Goal: Task Accomplishment & Management: Manage account settings

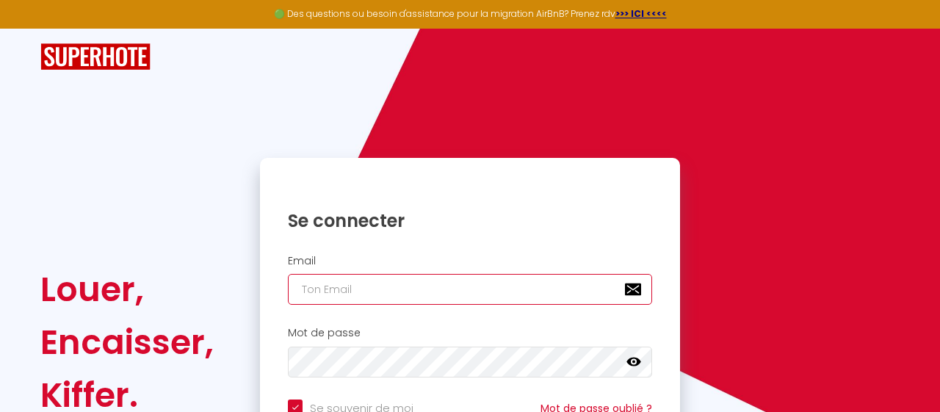
click at [453, 294] on input "email" at bounding box center [470, 289] width 364 height 31
type input "contact.aucoeurdorleans@gmail.com"
checkbox input "true"
type input "contact.aucoeurdorleans@gmail.com"
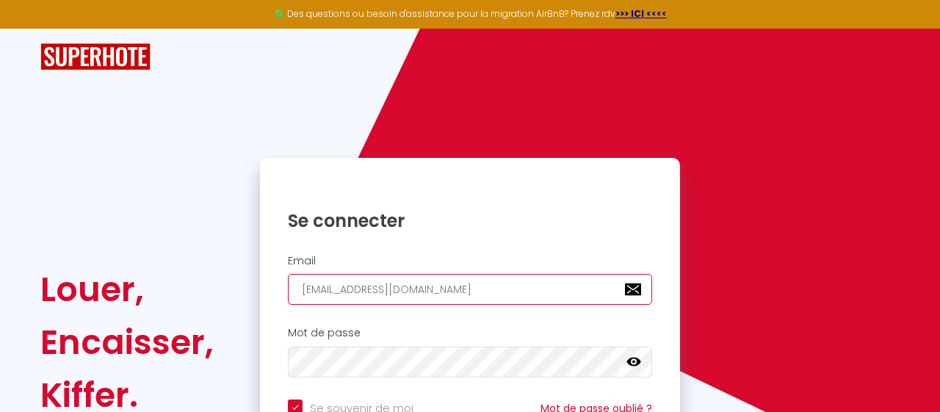
checkbox input "true"
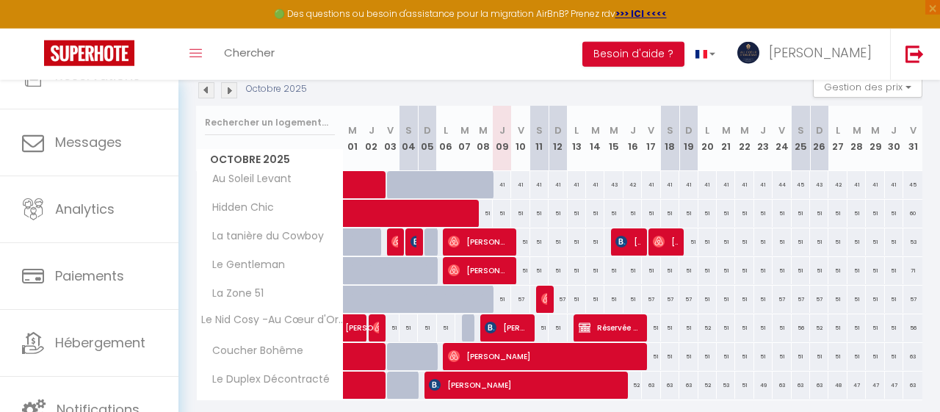
scroll to position [165, 0]
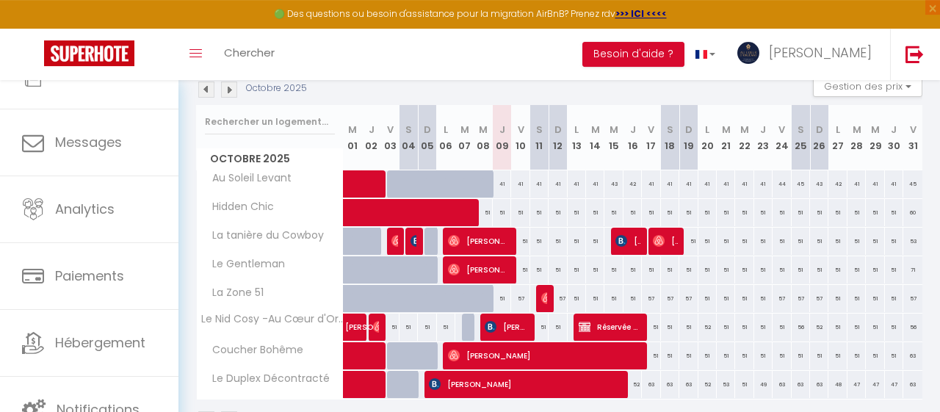
click at [186, 309] on div "CALENDRIERS Filtrer par hébergement Tous Au Soleil Levant Le Gentleman La Zone …" at bounding box center [560, 188] width 762 height 545
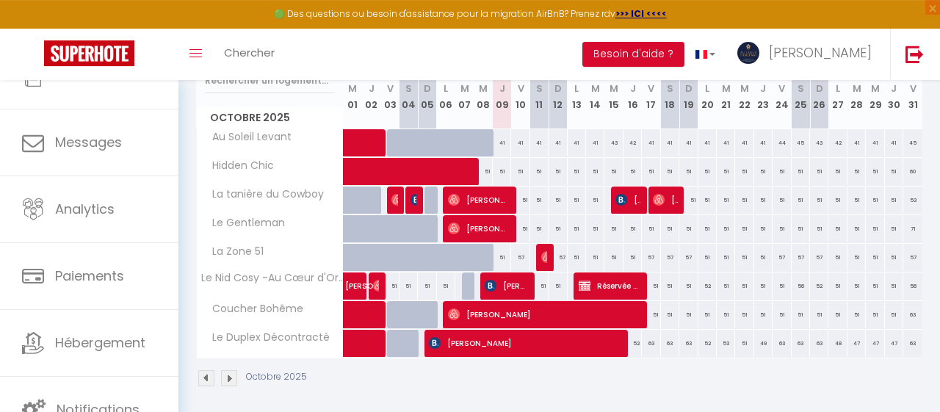
scroll to position [209, 0]
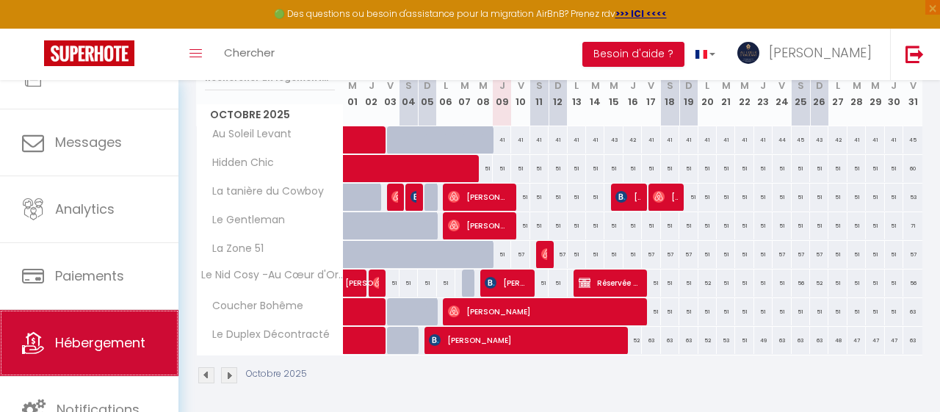
click at [140, 344] on span "Hébergement" at bounding box center [100, 343] width 90 height 18
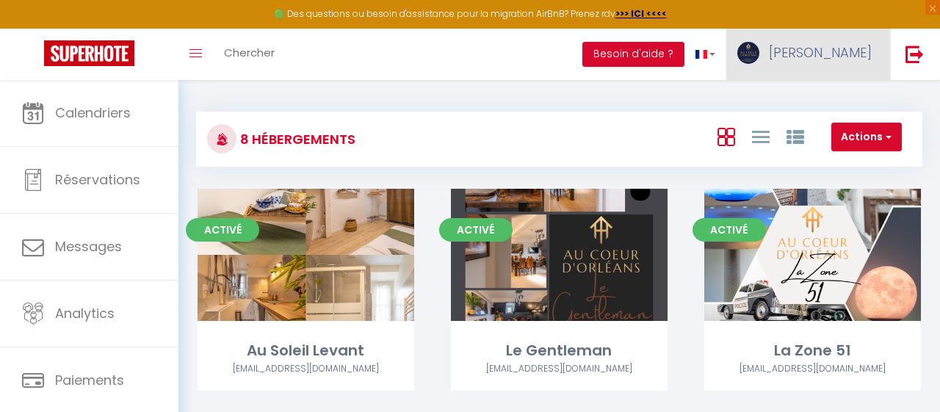
click at [835, 64] on link "ALEXANDRE" at bounding box center [809, 54] width 164 height 51
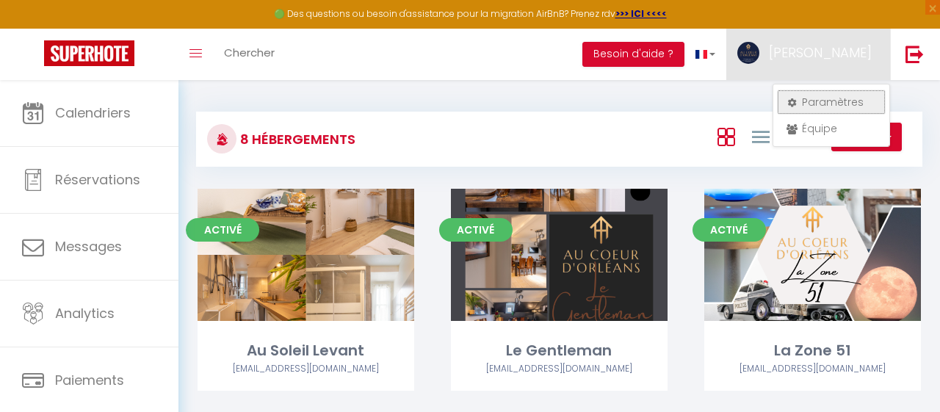
click at [843, 108] on link "Paramètres" at bounding box center [831, 102] width 109 height 25
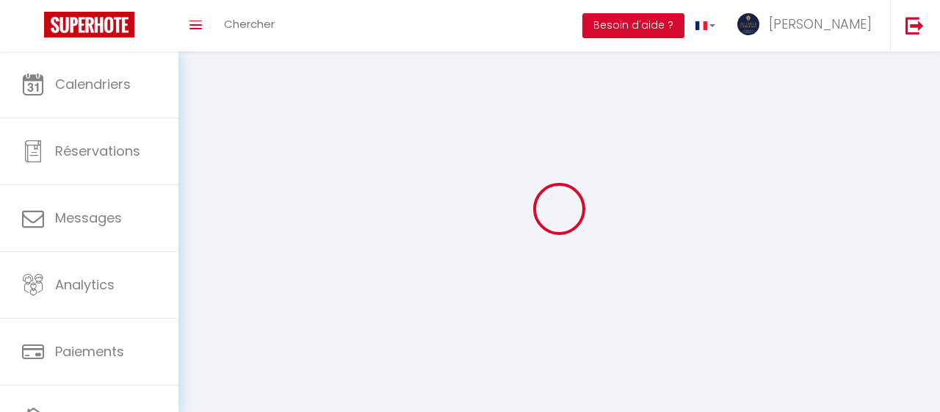
type input "ALEXANDRE"
type input "SIONG"
type input "0782447591"
type input "4 passage de la râpe"
type input "45000"
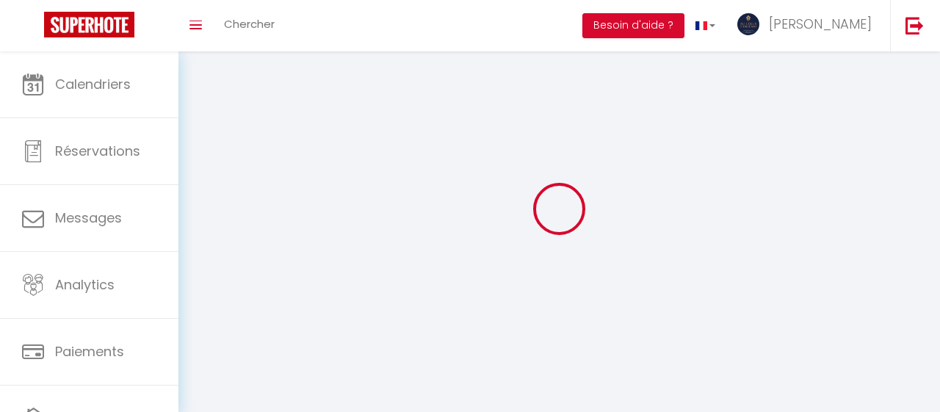
type input "ORLEANS"
type input "w4Y5A9STiofRt0O4EjfAg2xHA"
type input "KeMtMbRRzPzrjkuinQohmxv6i"
select select "28"
type input "w4Y5A9STiofRt0O4EjfAg2xHA"
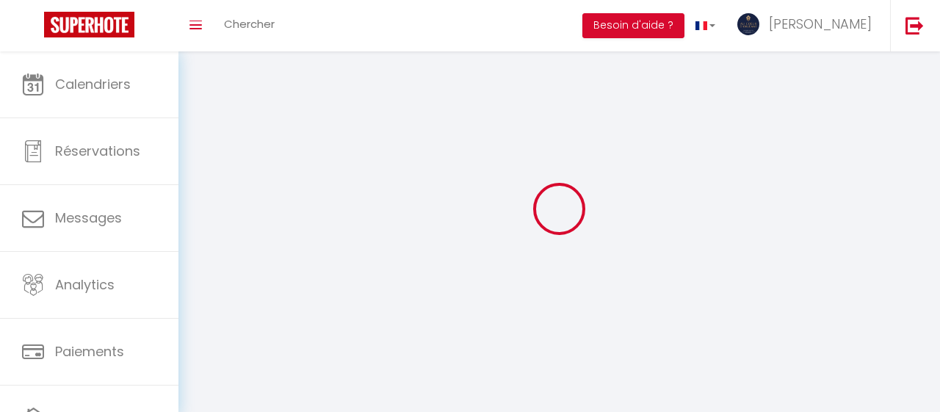
type input "KeMtMbRRzPzrjkuinQohmxv6i"
type input "https://app.superhote.com/#/get-available-rentals/KeMtMbRRzPzrjkuinQohmxv6i"
select select "fr"
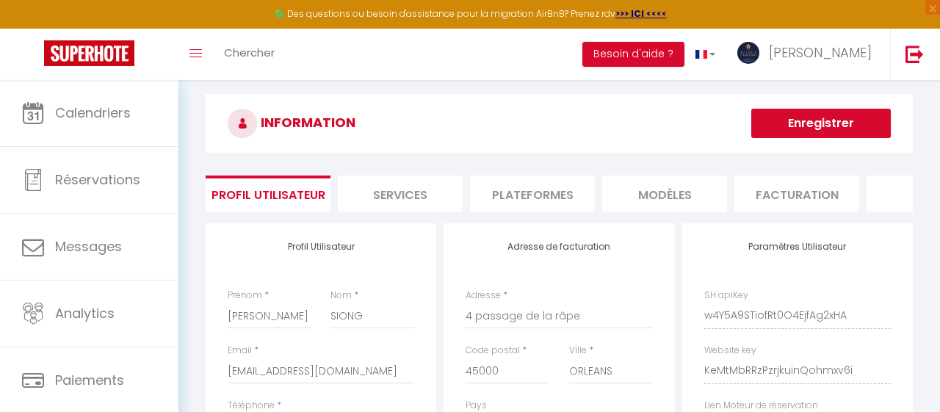
scroll to position [18, 0]
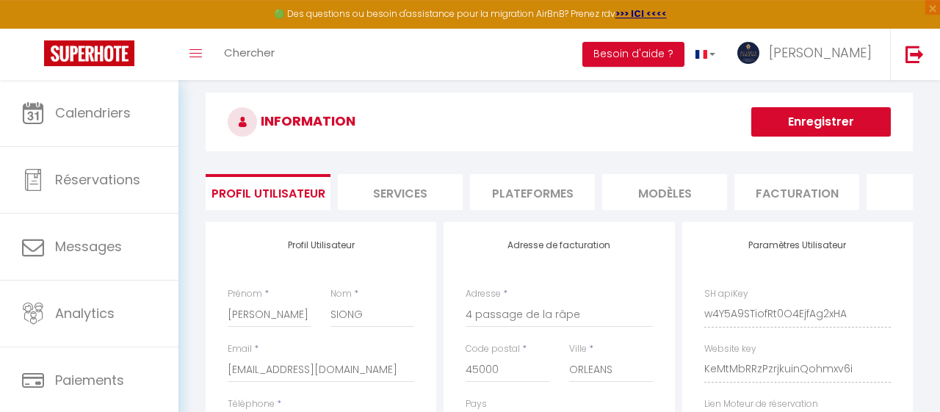
click at [776, 189] on li "Facturation" at bounding box center [797, 192] width 125 height 36
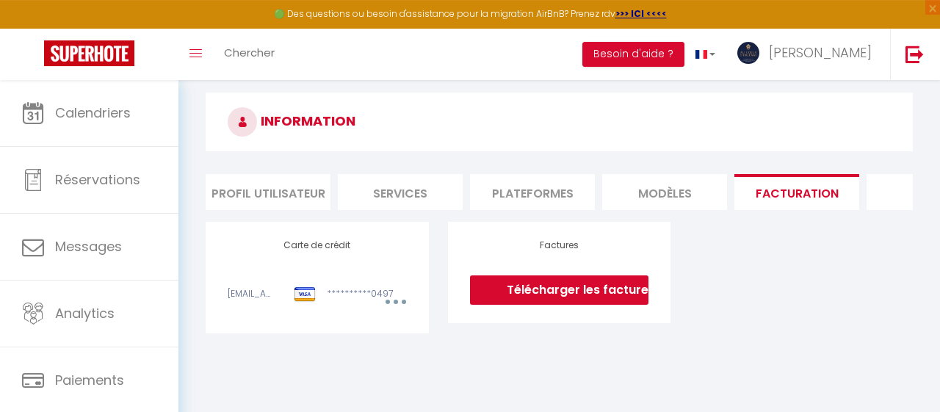
click at [522, 190] on li "Plateformes" at bounding box center [532, 192] width 125 height 36
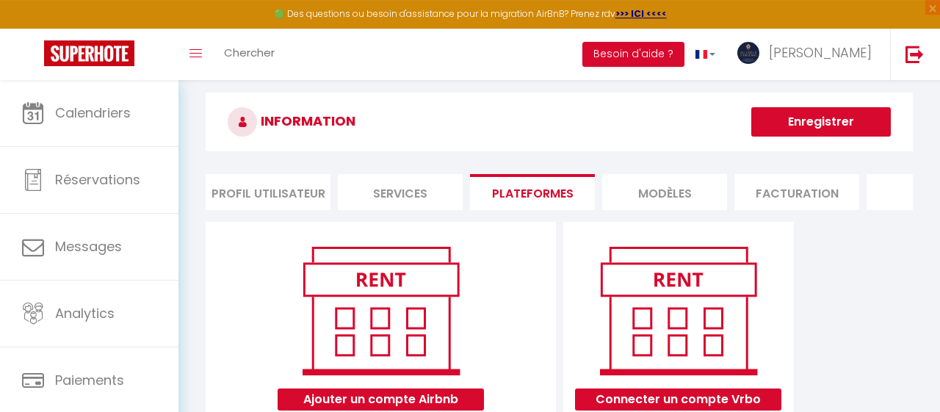
click at [256, 189] on li "Profil Utilisateur" at bounding box center [268, 192] width 125 height 36
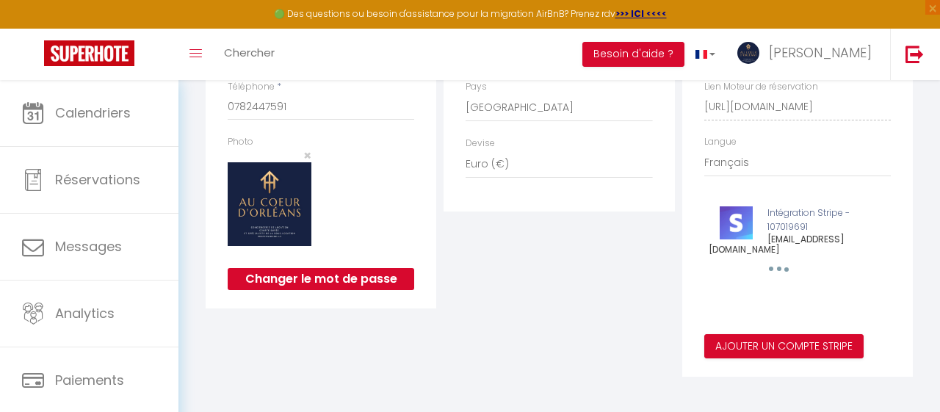
scroll to position [105, 0]
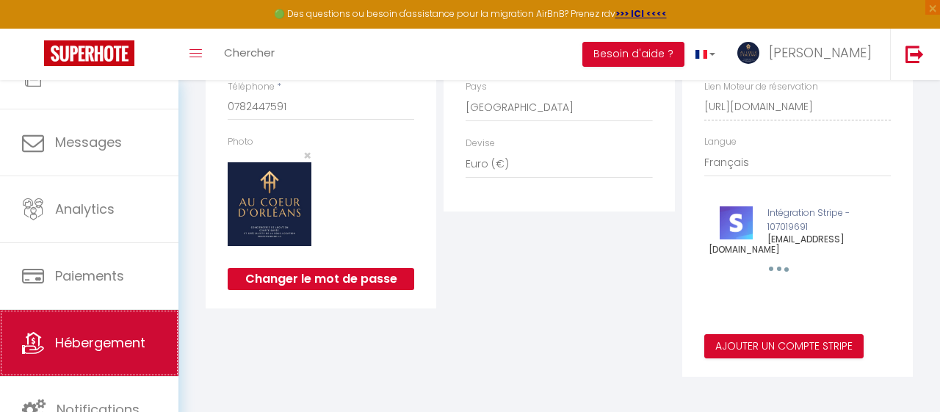
click at [117, 349] on span "Hébergement" at bounding box center [100, 343] width 90 height 18
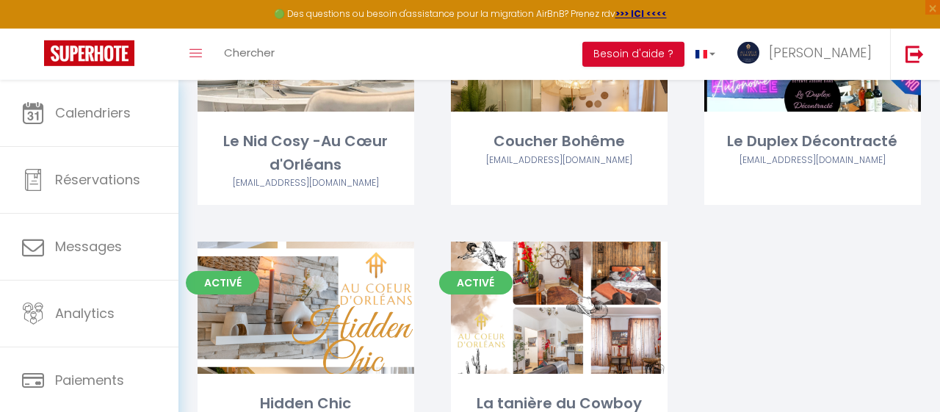
scroll to position [453, 0]
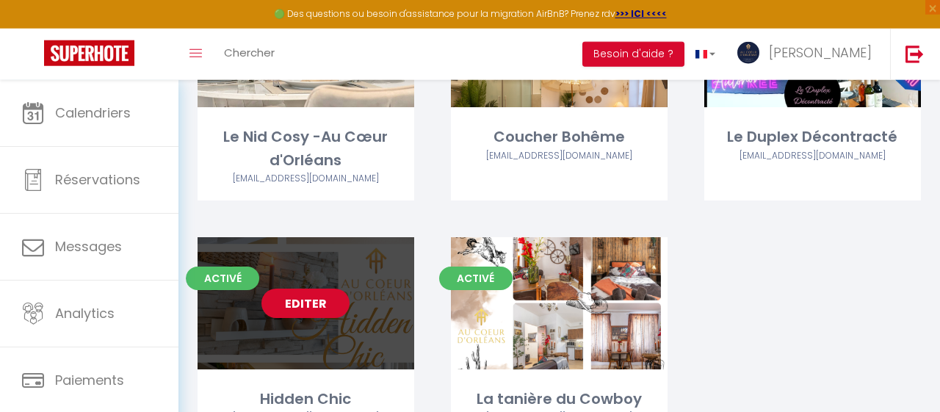
click at [309, 301] on link "Editer" at bounding box center [306, 303] width 88 height 29
select select "3"
select select "2"
select select "1"
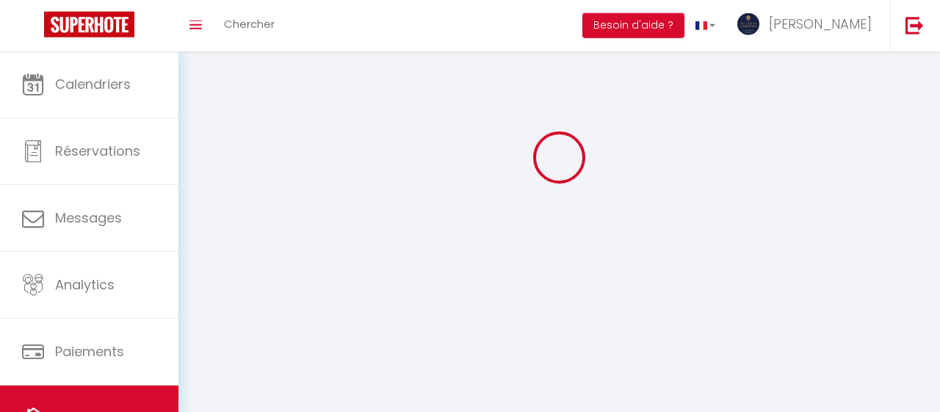
select select
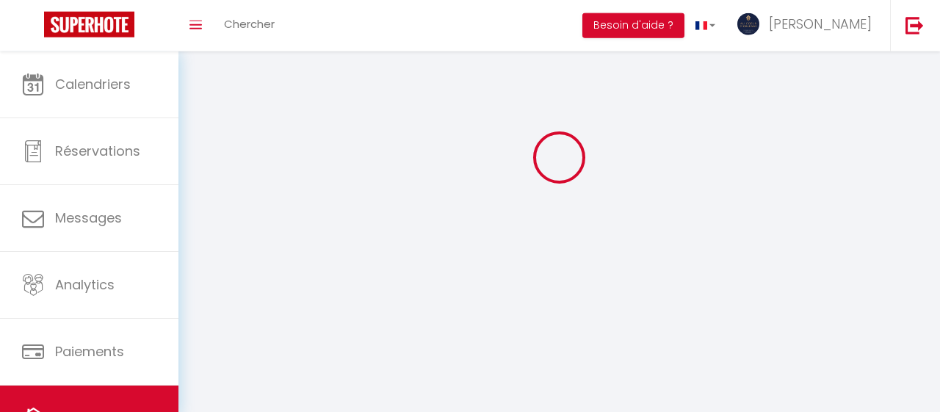
select select
checkbox input "false"
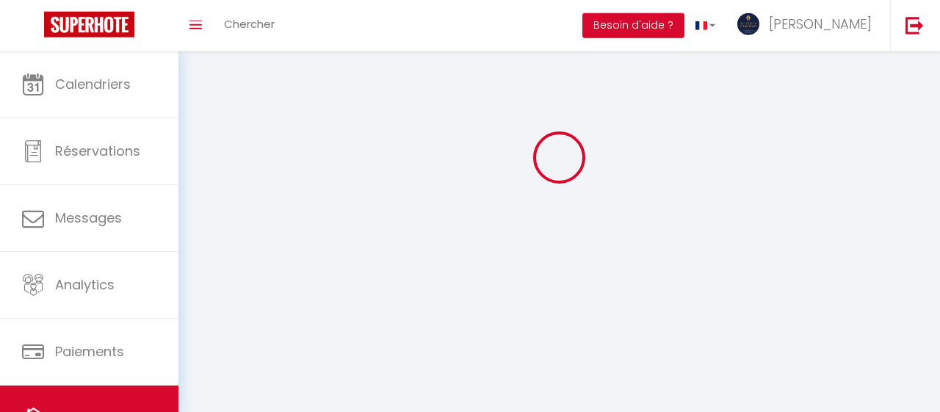
select select
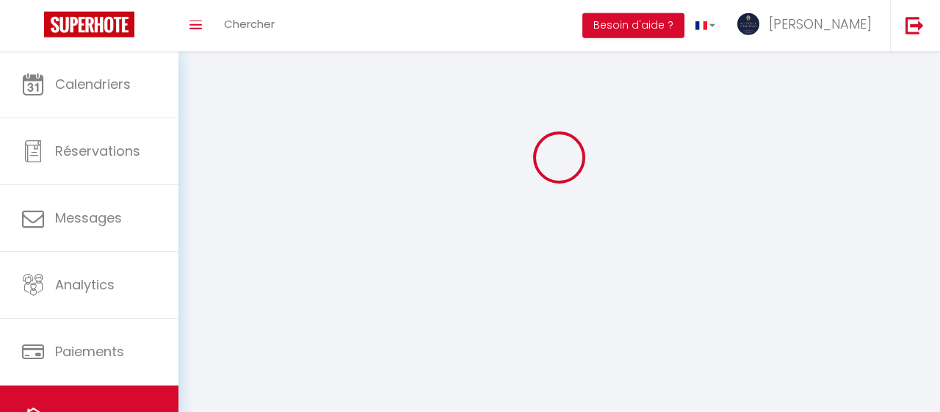
select select
checkbox input "false"
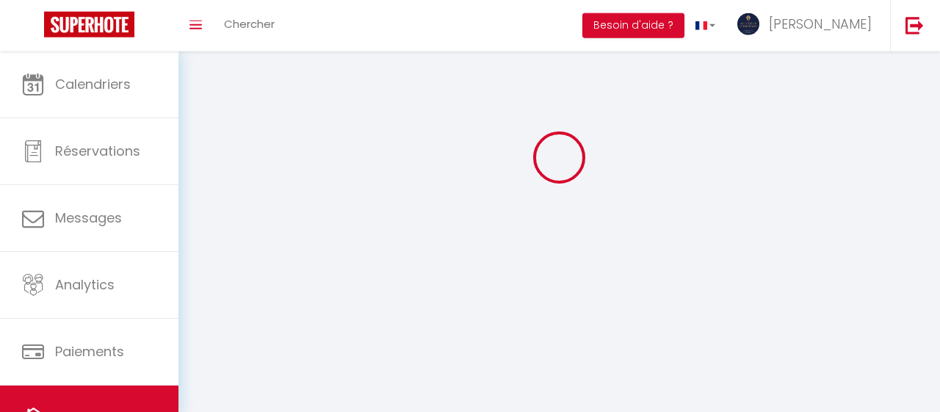
checkbox input "false"
select select
select select "1"
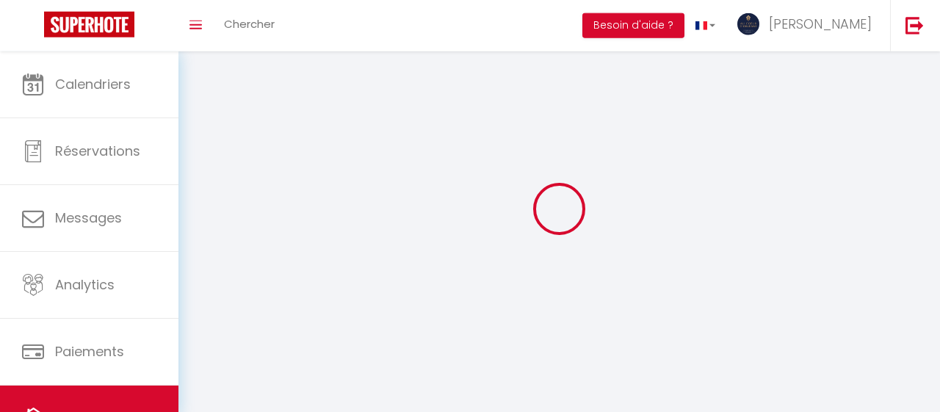
select select
select select "28"
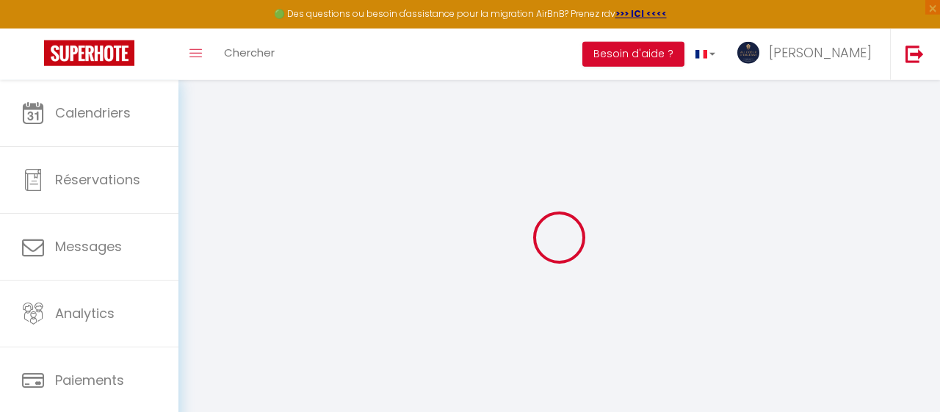
select select
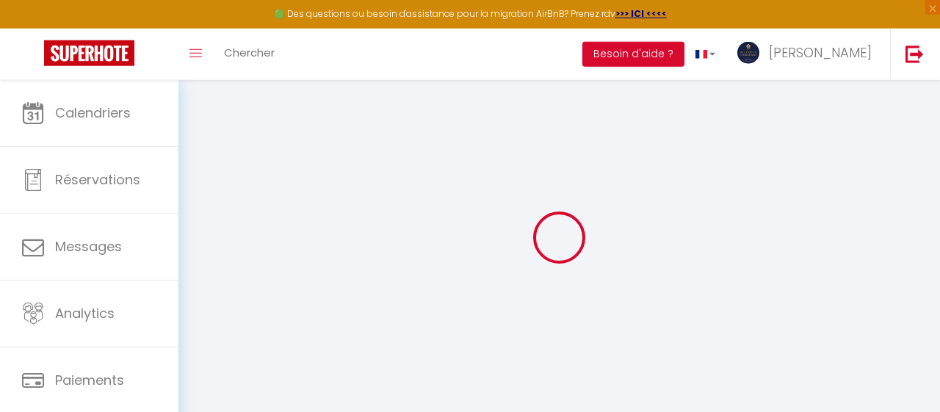
select select
checkbox input "false"
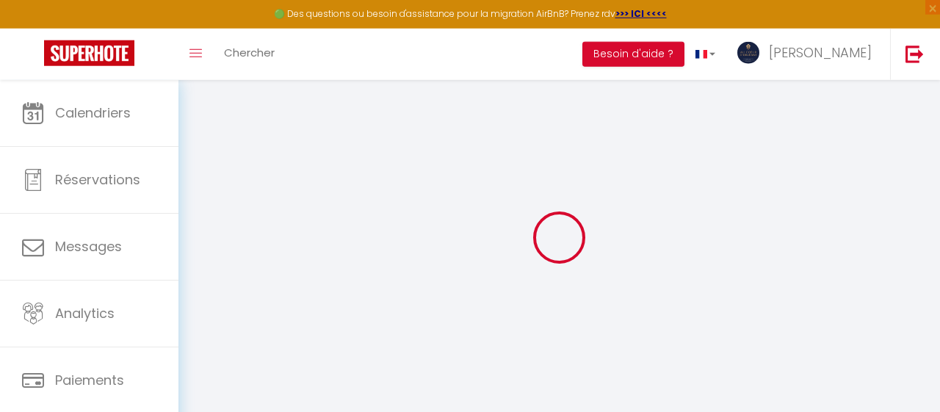
select select
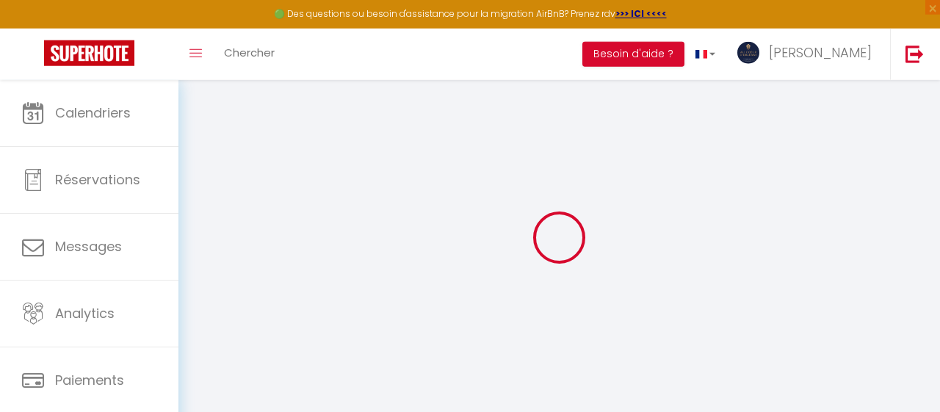
select select
checkbox input "false"
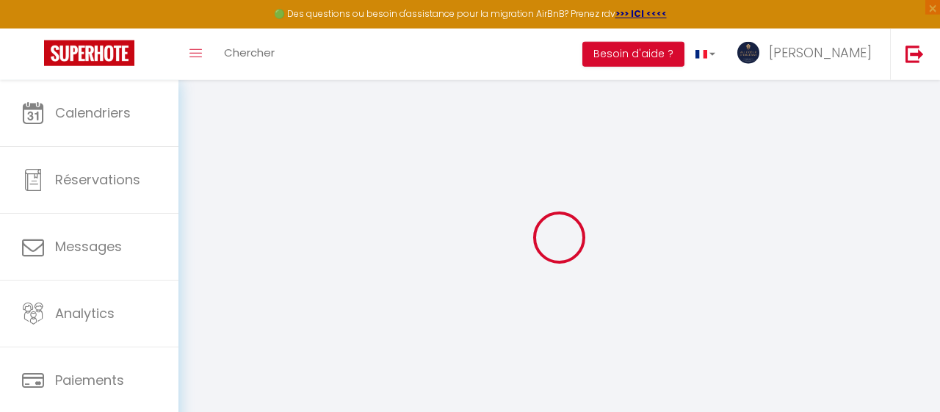
checkbox input "false"
select select
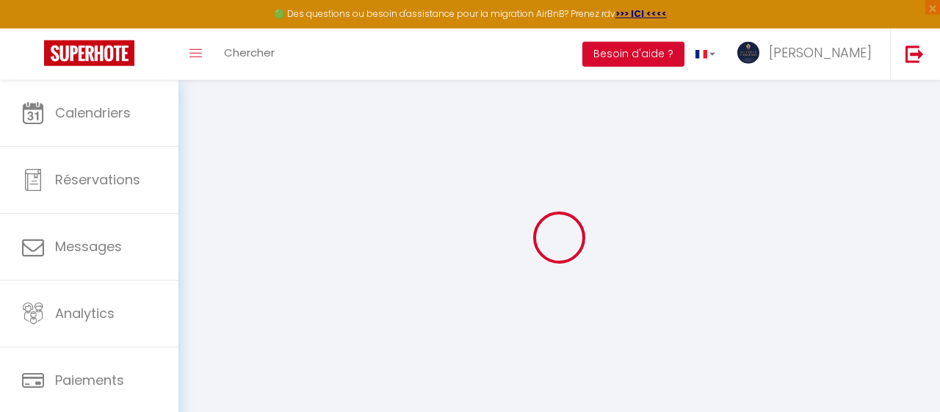
select select
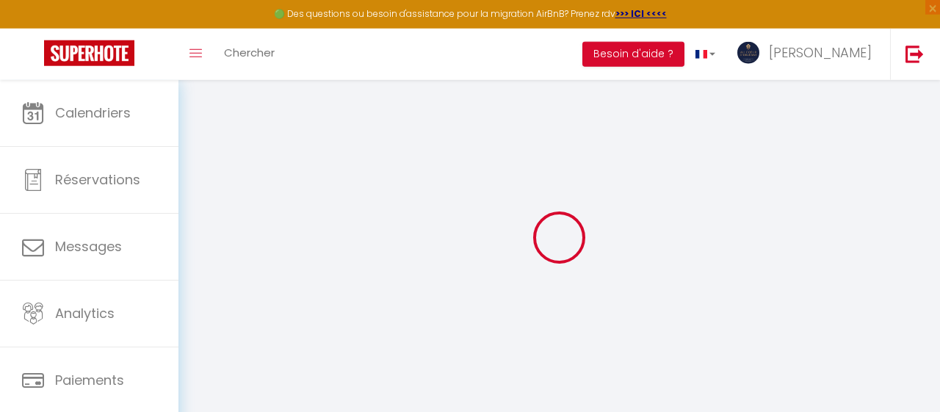
checkbox input "false"
select select
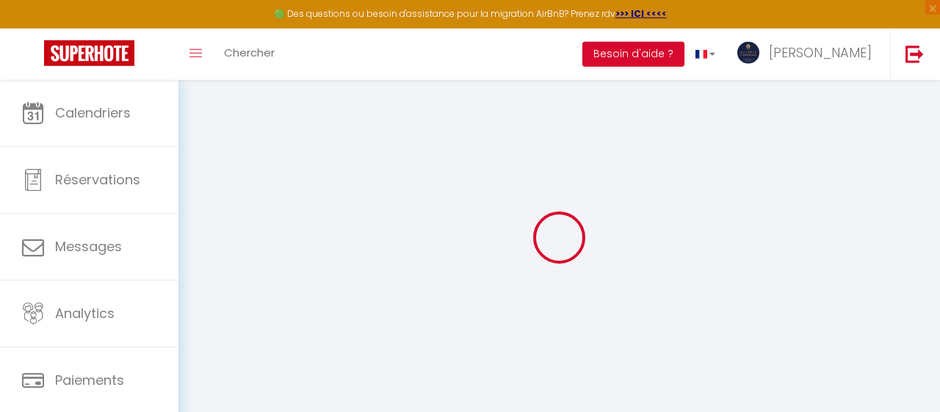
select select
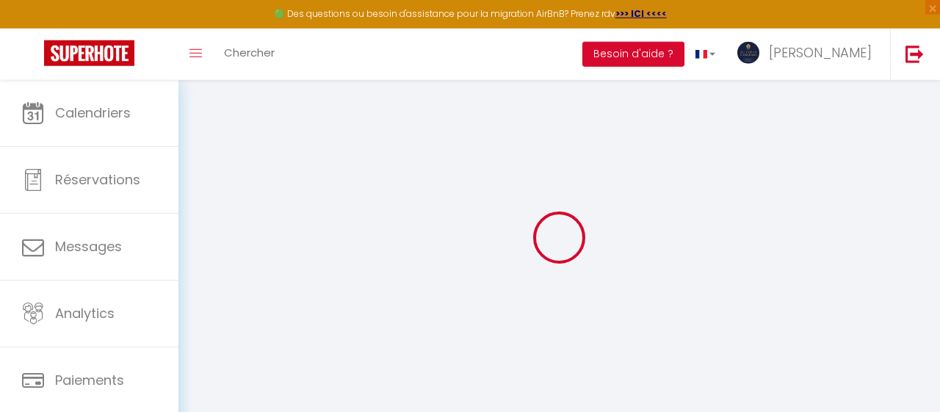
select select
checkbox input "false"
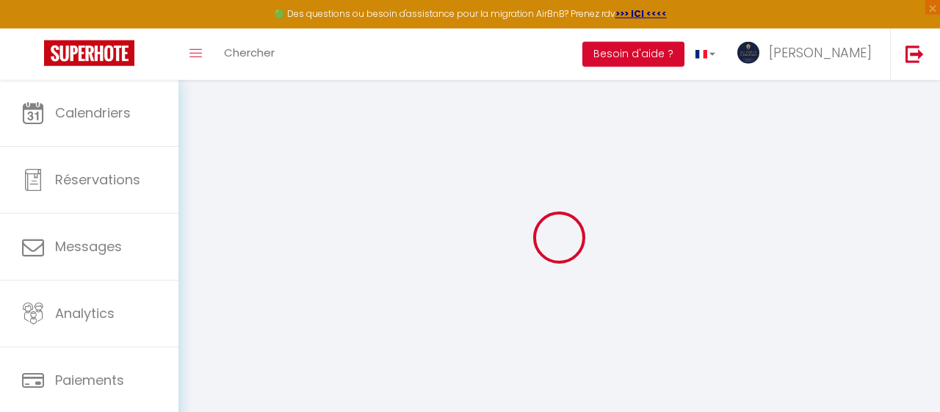
checkbox input "false"
select select
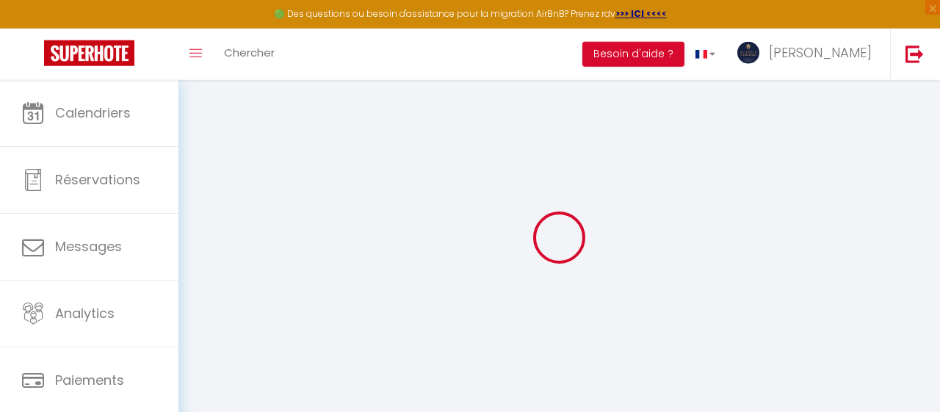
select select
checkbox input "false"
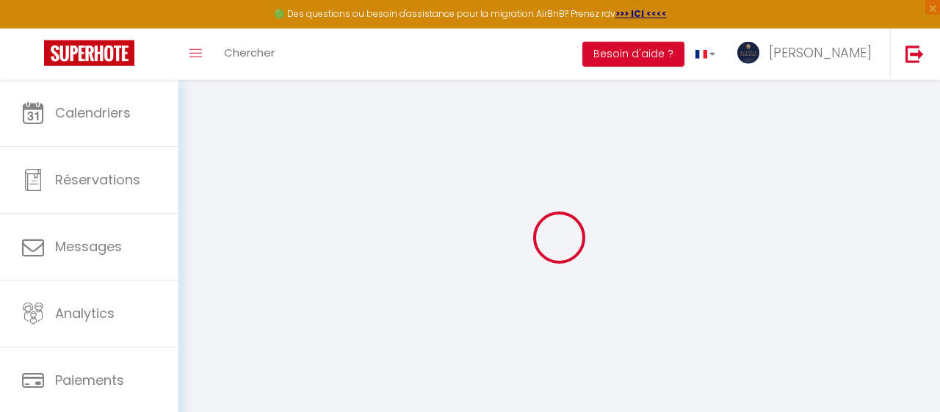
checkbox input "false"
select select
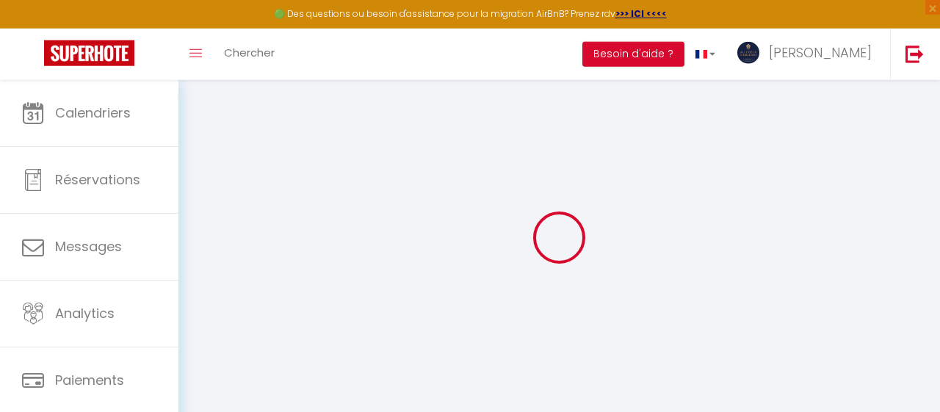
type input "Hidden Chic"
type input "Conciergerie Au Coeur d'Orléans"
type input "4 passage de la râpe"
type input "45000"
type input "[GEOGRAPHIC_DATA]"
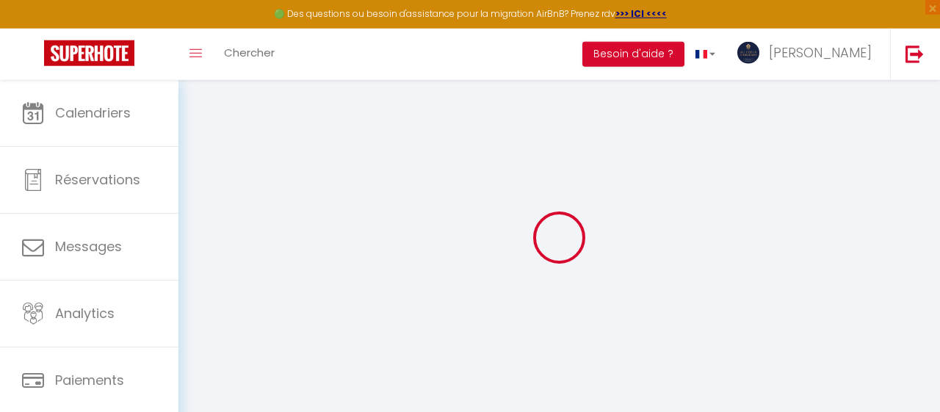
select select "2"
type input "52"
type input "20"
type input "50"
type input "5"
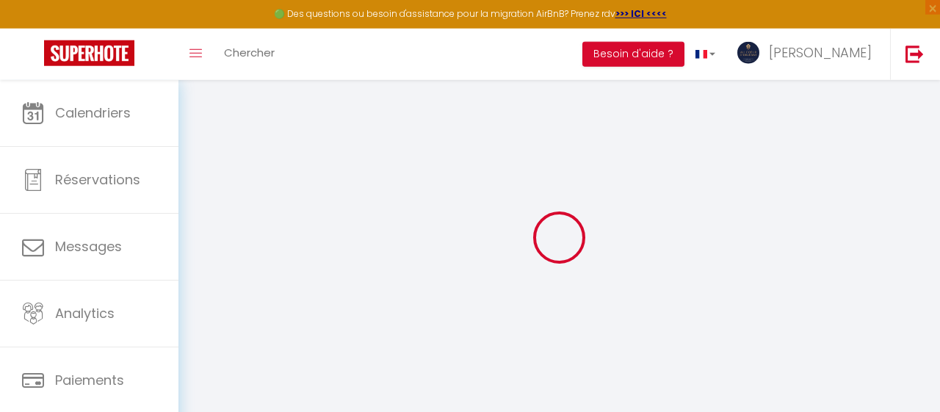
type input "4.8"
type input "400"
select select
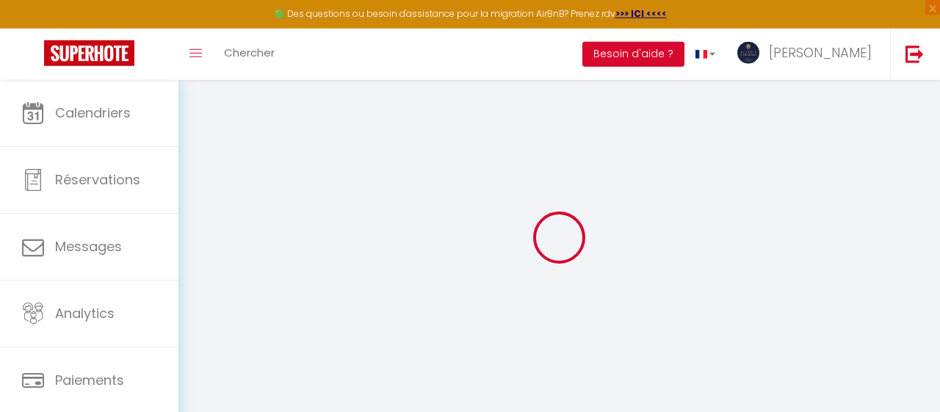
select select
type input "[STREET_ADDRESS]"
type input "45000"
type input "[GEOGRAPHIC_DATA]"
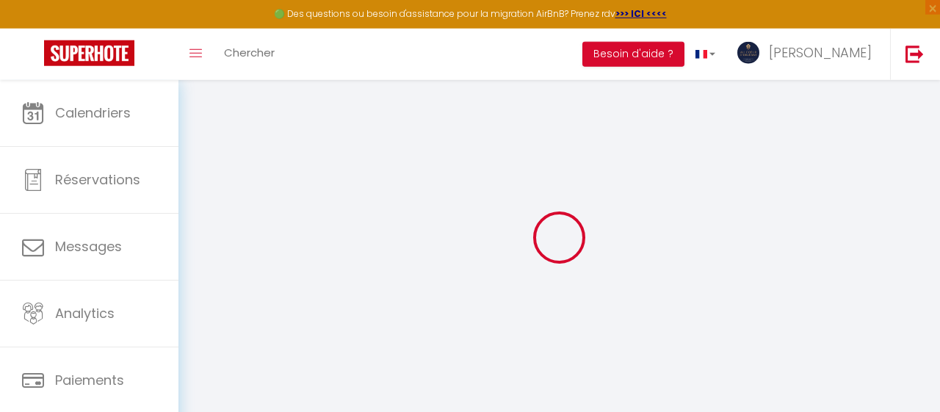
type input "contact.aucoeurdorleans@gmail.com"
select select "153"
checkbox input "false"
checkbox input "true"
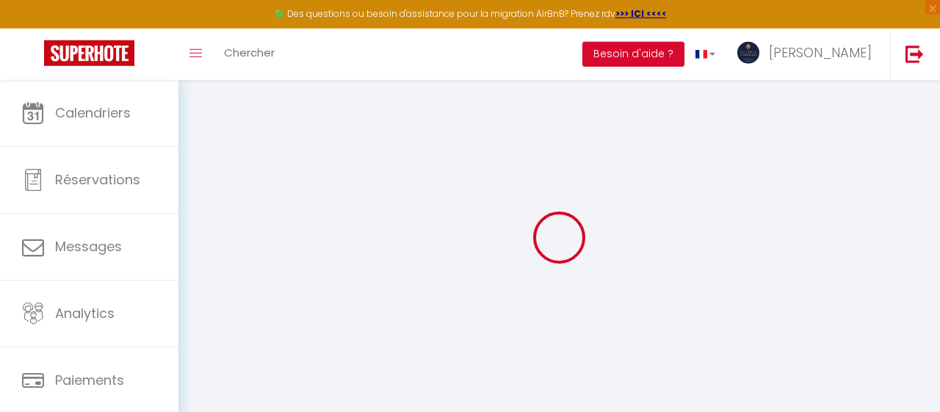
checkbox input "true"
radio input "true"
type input "0"
checkbox input "false"
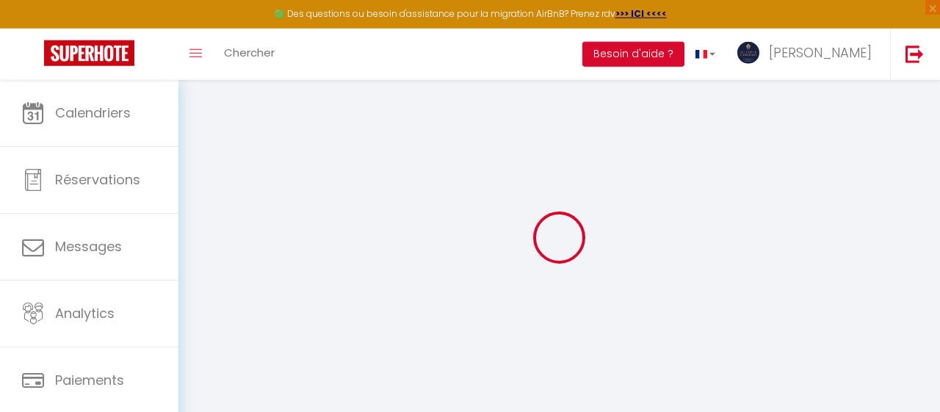
checkbox input "true"
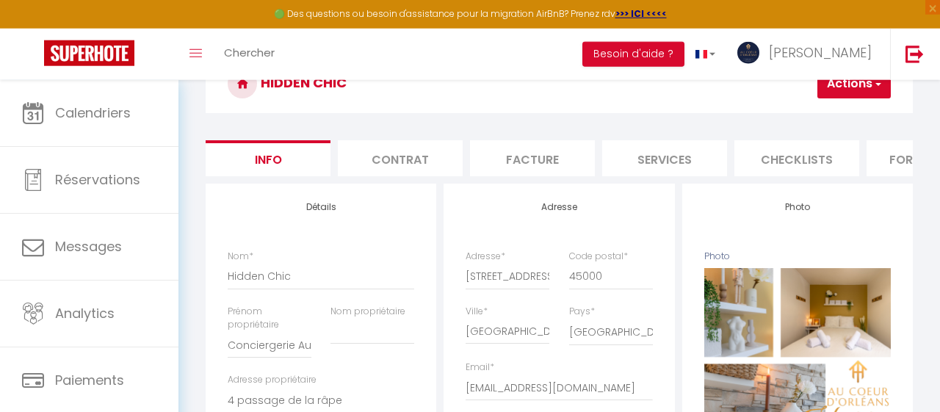
scroll to position [60, 0]
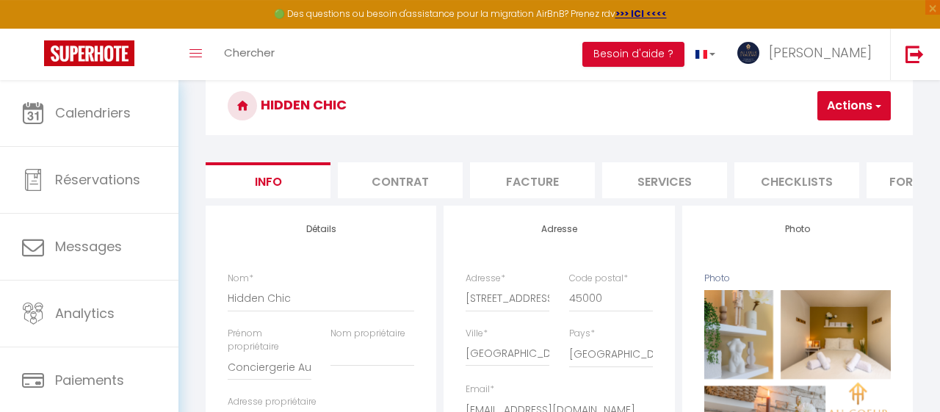
click at [518, 183] on li "Facture" at bounding box center [532, 180] width 125 height 36
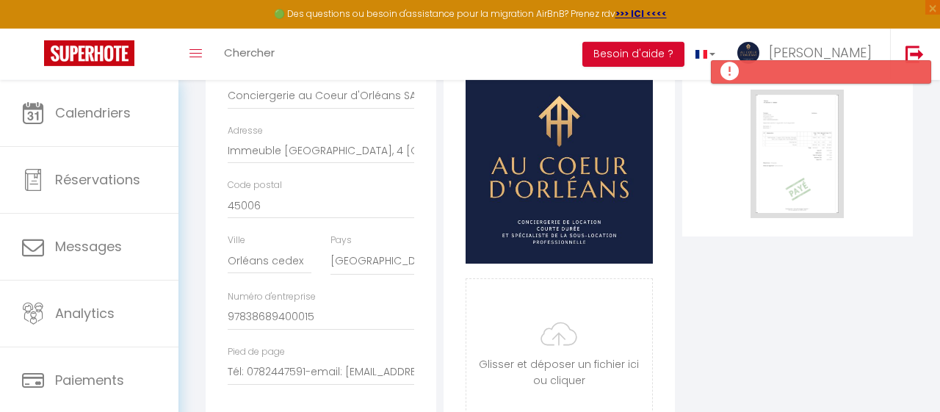
scroll to position [345, 0]
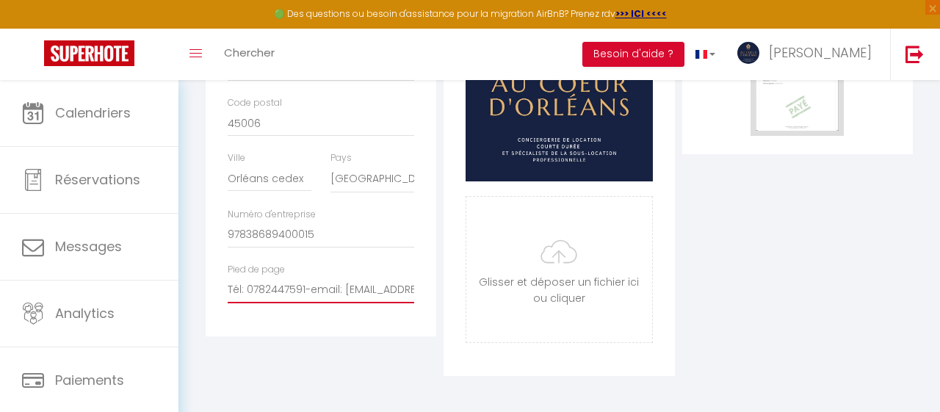
click at [230, 287] on input "Tél: 0782447591-email: contact.aucoeurdorleans@gmail.com" at bounding box center [321, 290] width 187 height 26
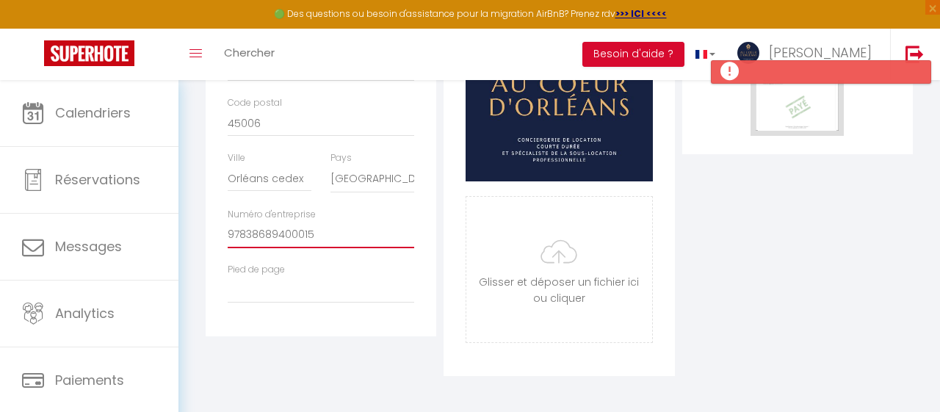
click at [286, 233] on input "97838689400015" at bounding box center [321, 235] width 187 height 26
click at [275, 179] on input "Orléans cedex" at bounding box center [270, 178] width 84 height 26
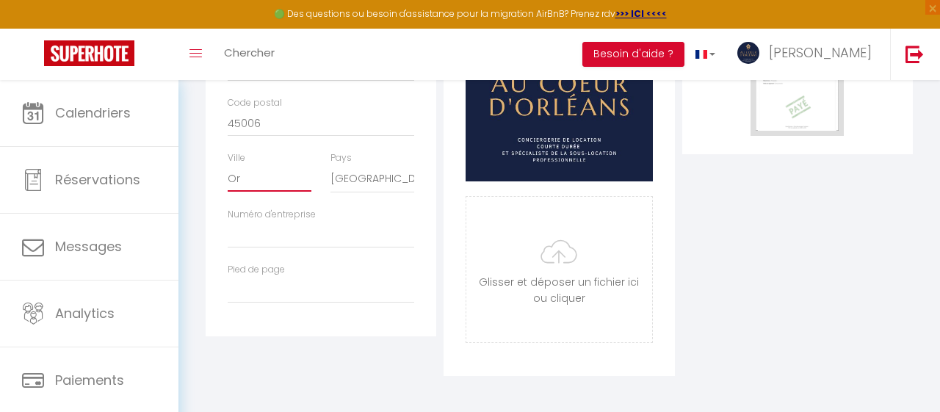
type input "O"
drag, startPoint x: 397, startPoint y: 179, endPoint x: 78, endPoint y: 121, distance: 323.9
click at [228, 121] on input "45006" at bounding box center [321, 123] width 187 height 26
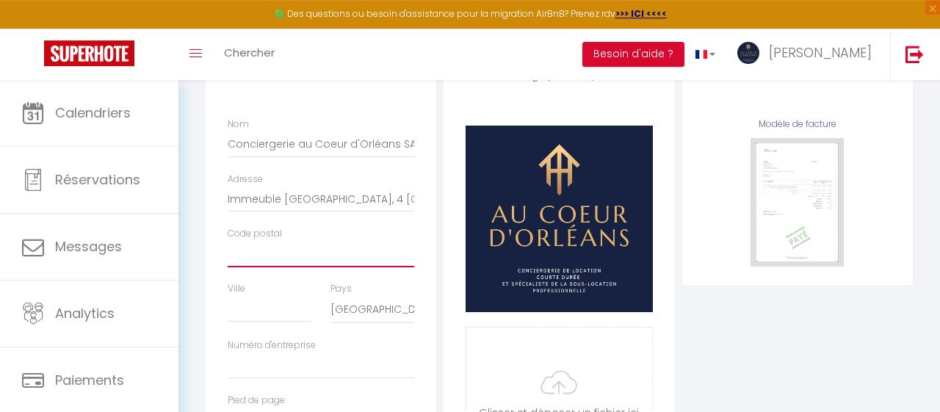
scroll to position [213, 0]
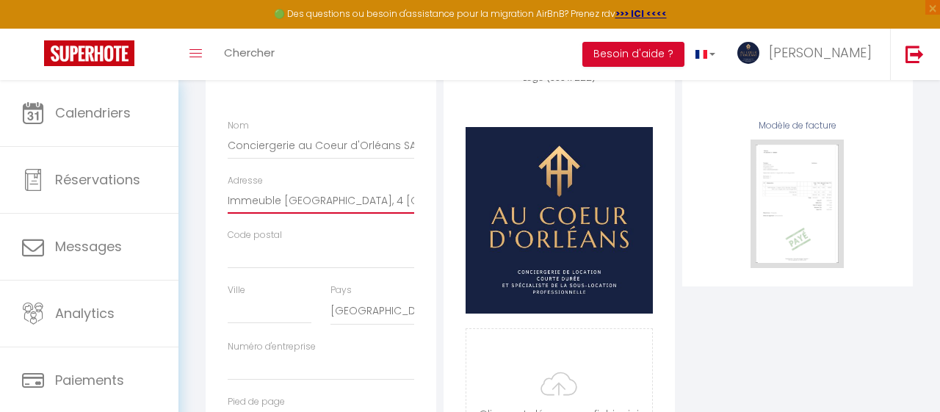
click at [367, 204] on input "Immeuble Val de Loire, 4 Passage de la Râpe, CS31635" at bounding box center [321, 200] width 187 height 26
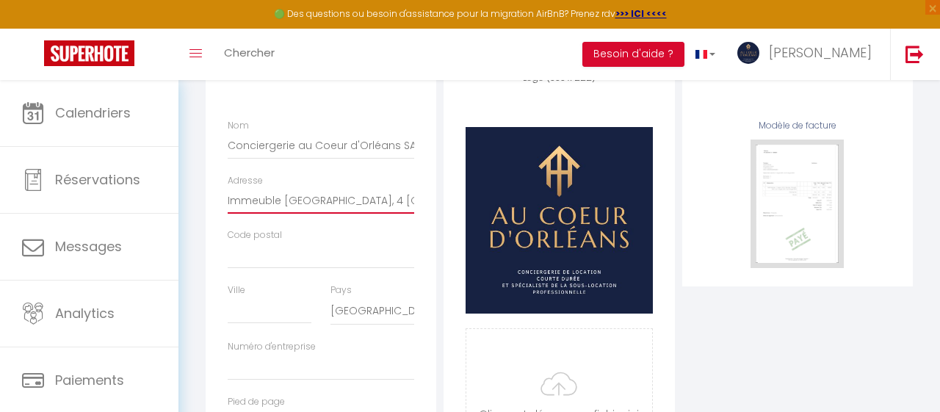
click at [367, 204] on input "Immeuble Val de Loire, 4 Passage de la Râpe, CS31635" at bounding box center [321, 200] width 187 height 26
type input "5"
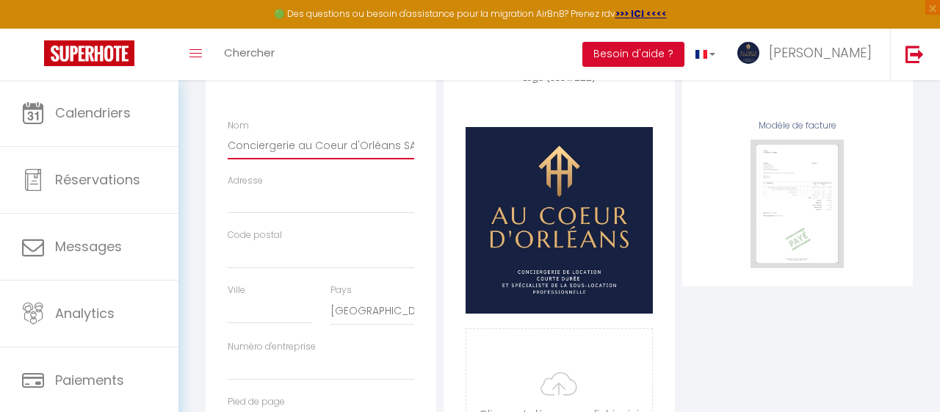
click at [347, 145] on input "Conciergerie au Coeur d'Orléans SAS" at bounding box center [321, 145] width 187 height 26
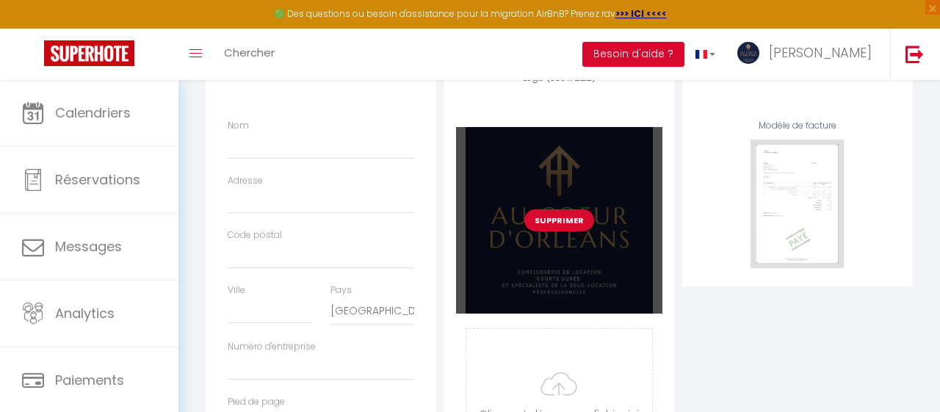
click at [569, 218] on button "Supprimer" at bounding box center [559, 220] width 70 height 22
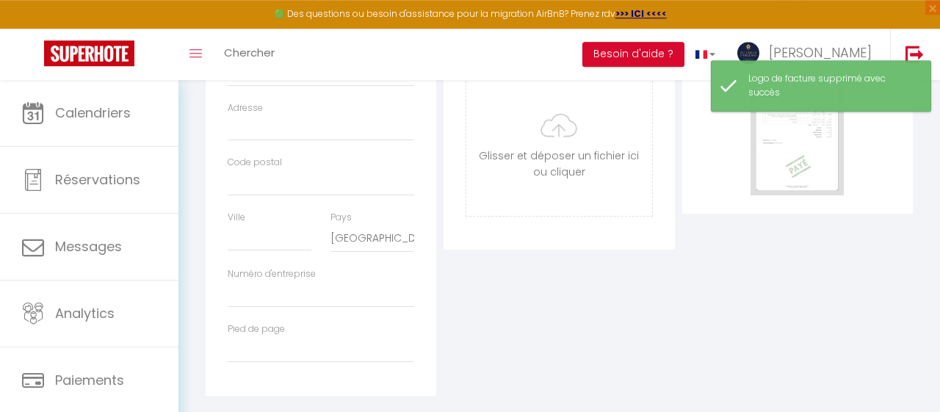
scroll to position [284, 0]
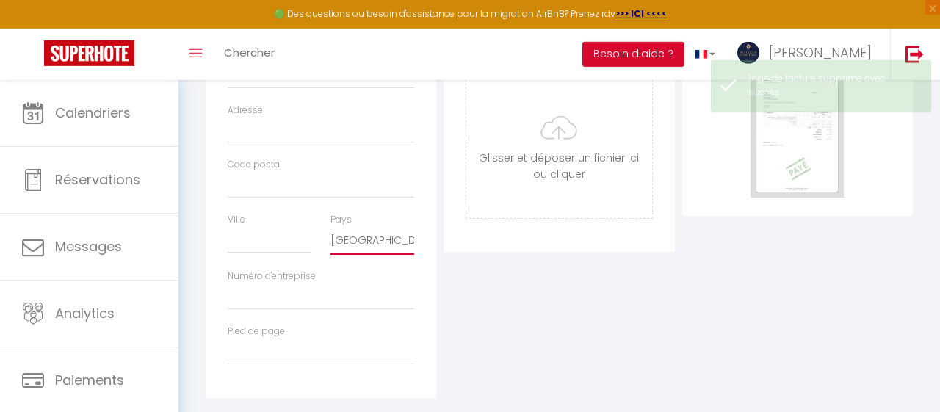
click at [331, 227] on select "France Portugal Afghanistan Albania Algeria American Samoa Andorra Angola Angui…" at bounding box center [373, 241] width 84 height 28
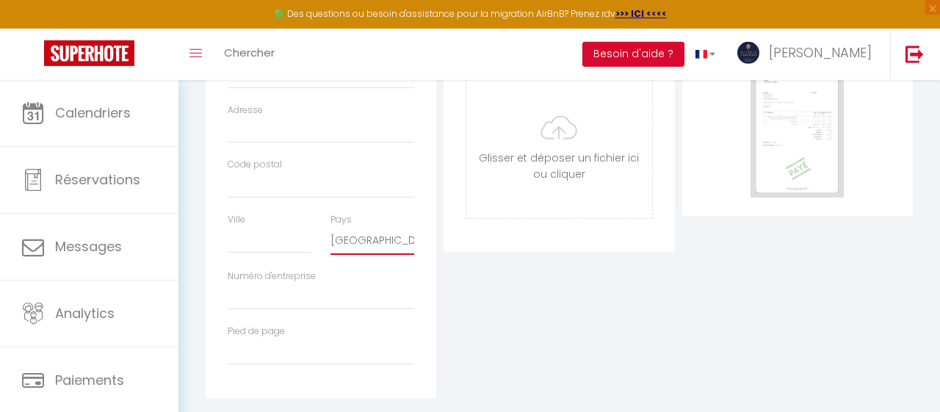
click at [384, 248] on select "France Portugal Afghanistan Albania Algeria American Samoa Andorra Angola Angui…" at bounding box center [373, 241] width 84 height 28
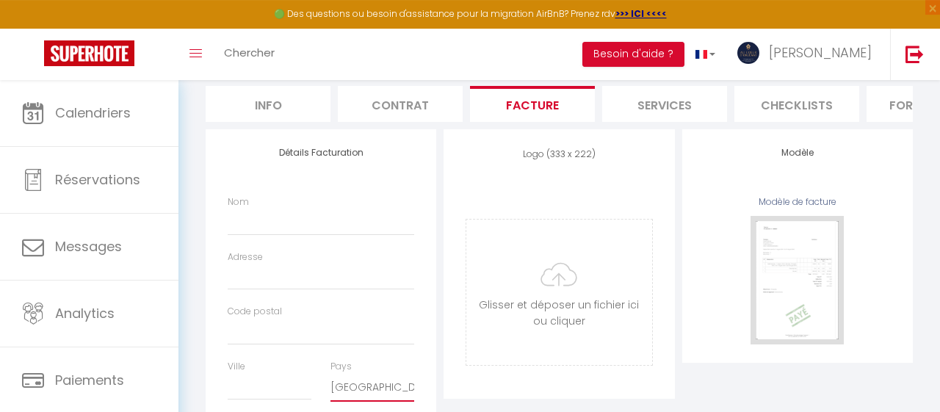
scroll to position [78, 0]
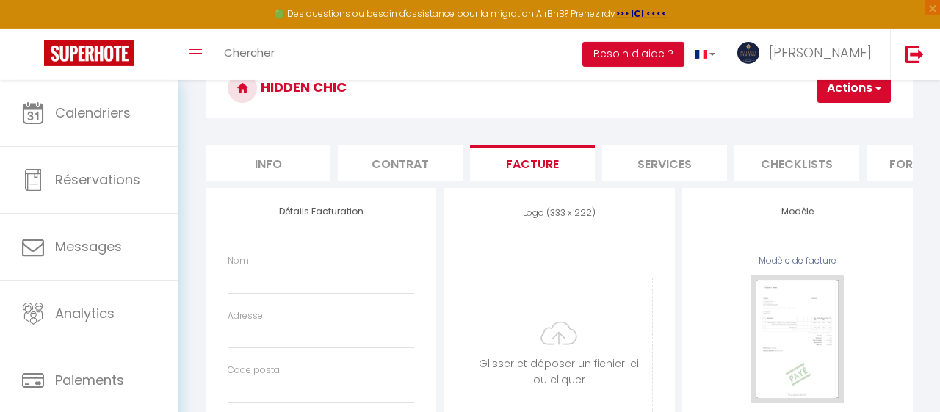
click at [868, 93] on button "Actions" at bounding box center [854, 87] width 73 height 29
click at [826, 119] on link "Enregistrer" at bounding box center [832, 120] width 116 height 19
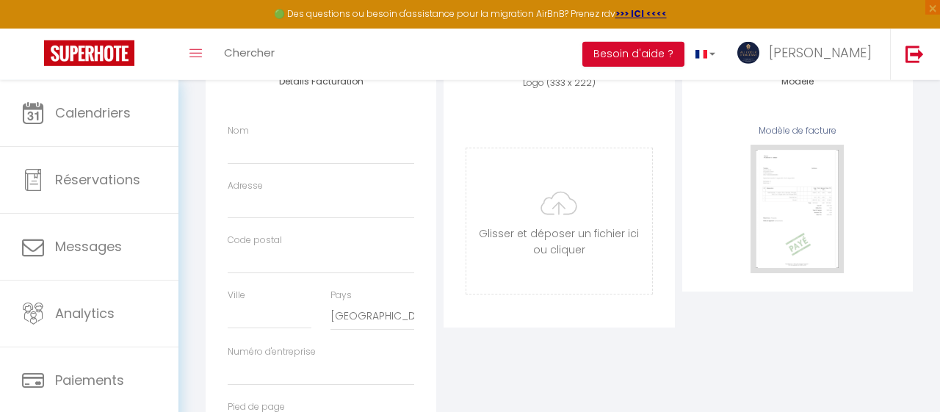
scroll to position [209, 0]
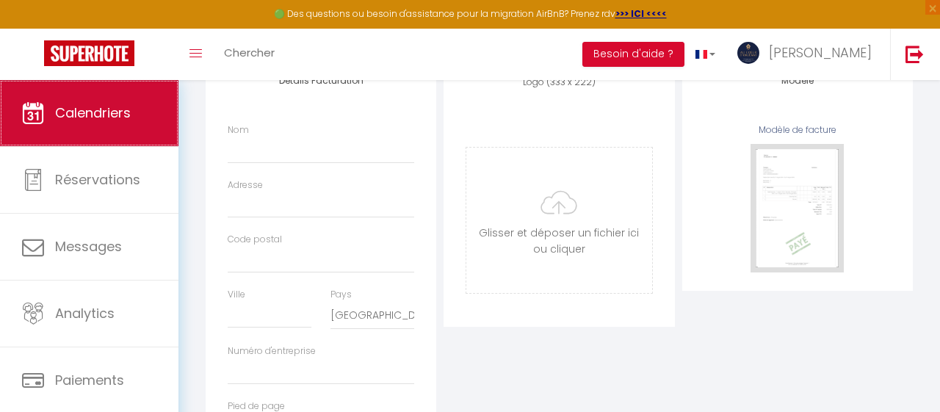
click at [105, 122] on span "Calendriers" at bounding box center [93, 113] width 76 height 18
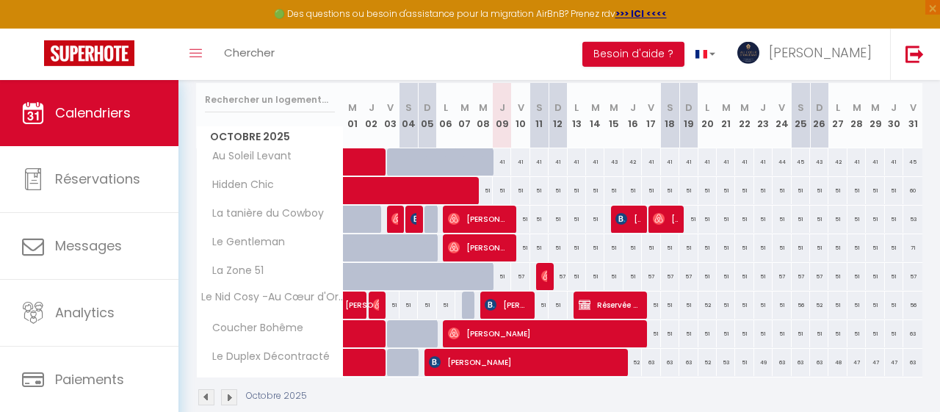
scroll to position [209, 0]
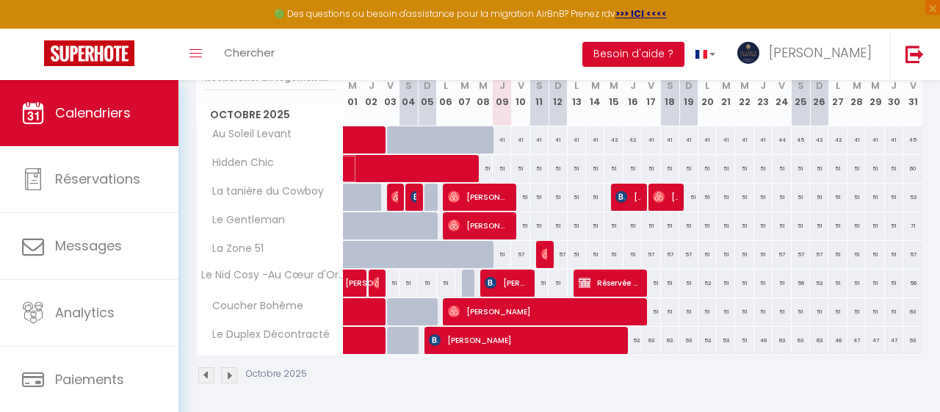
click at [422, 173] on span at bounding box center [473, 169] width 237 height 28
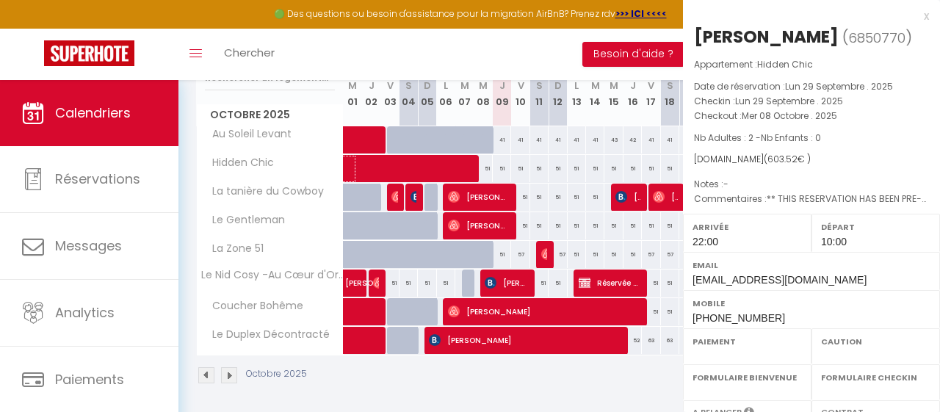
select select "OK"
select select "1"
select select "0"
select select "1"
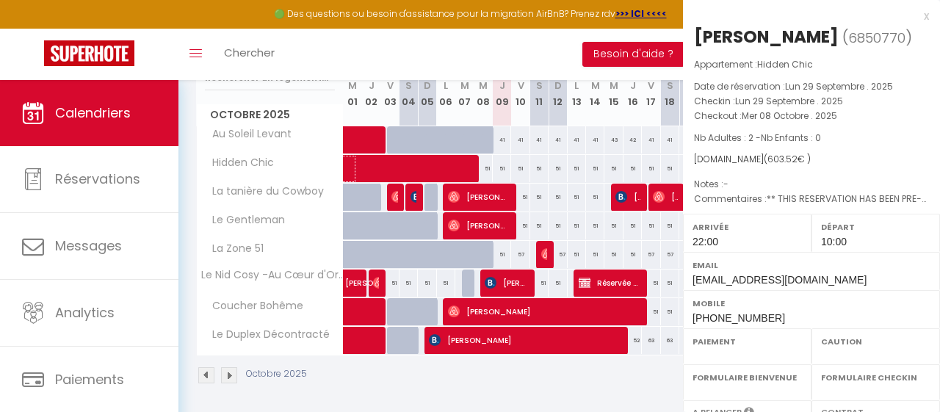
select select
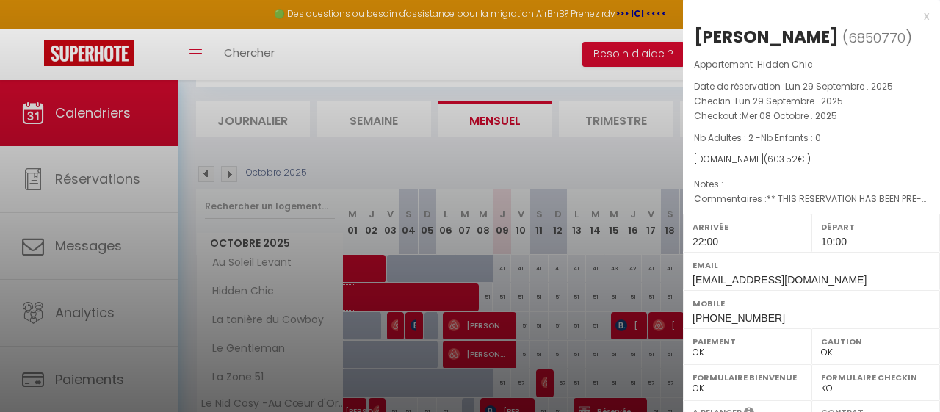
scroll to position [65, 0]
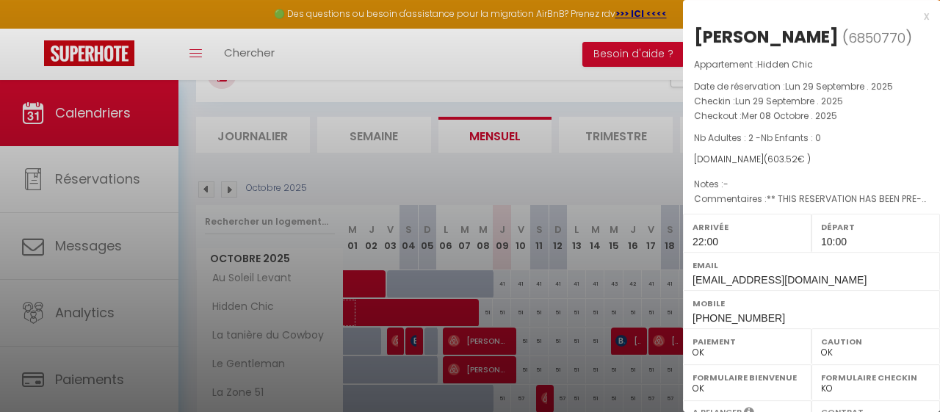
click at [907, 237] on html "🟢 Des questions ou besoin d'assistance pour la migration AirBnB? Prenez rdv >>>…" at bounding box center [470, 141] width 940 height 412
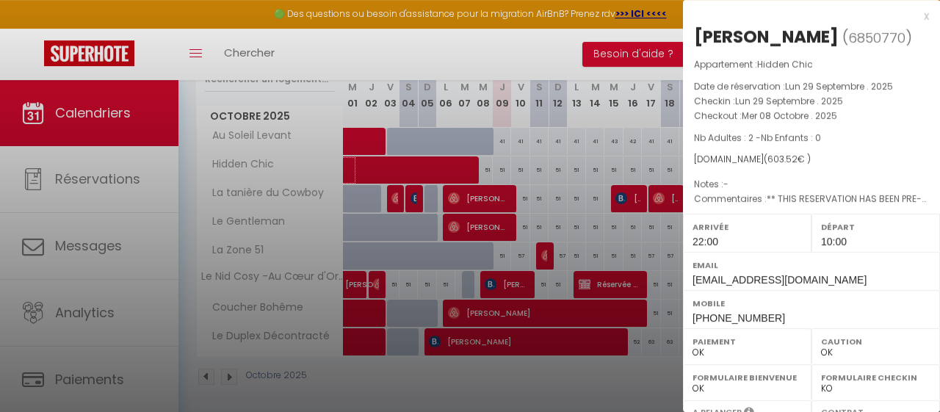
scroll to position [209, 0]
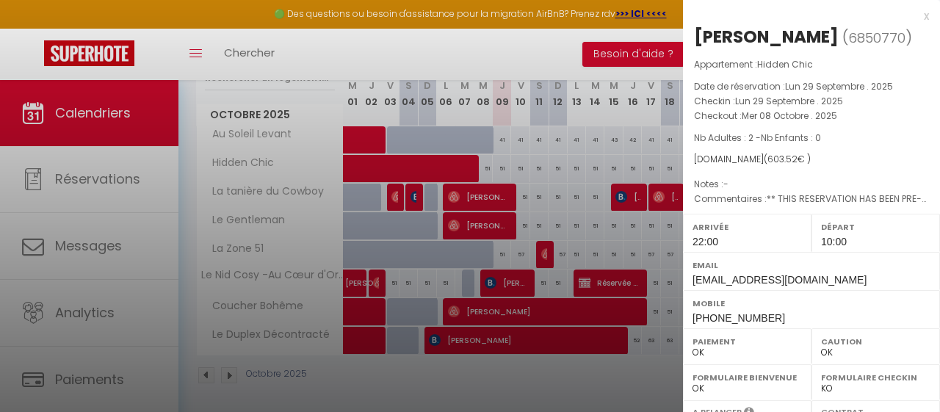
click at [895, 155] on div "Booking.com ( 603.52 € )" at bounding box center [811, 160] width 235 height 14
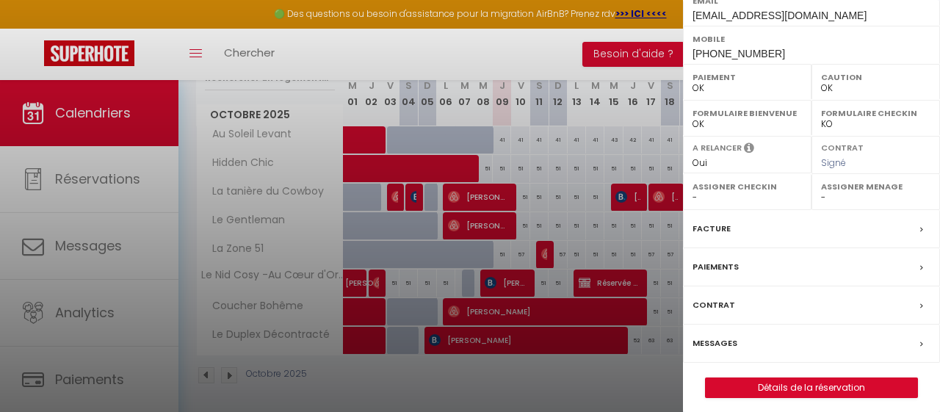
scroll to position [268, 0]
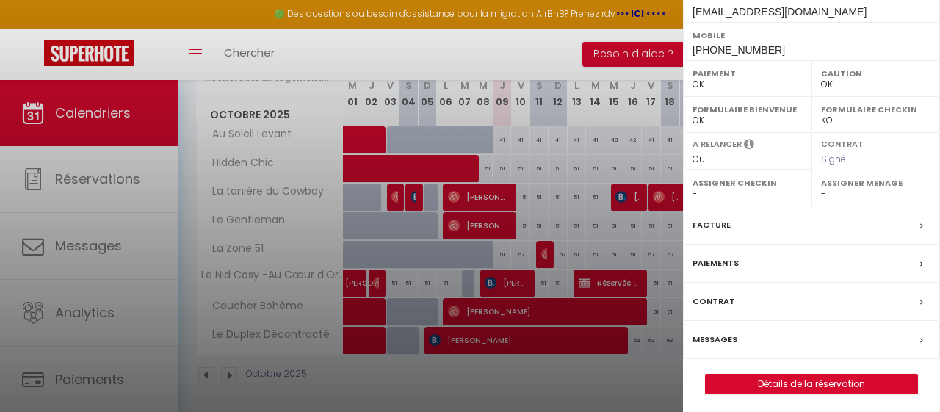
click at [724, 217] on label "Facture" at bounding box center [712, 224] width 38 height 15
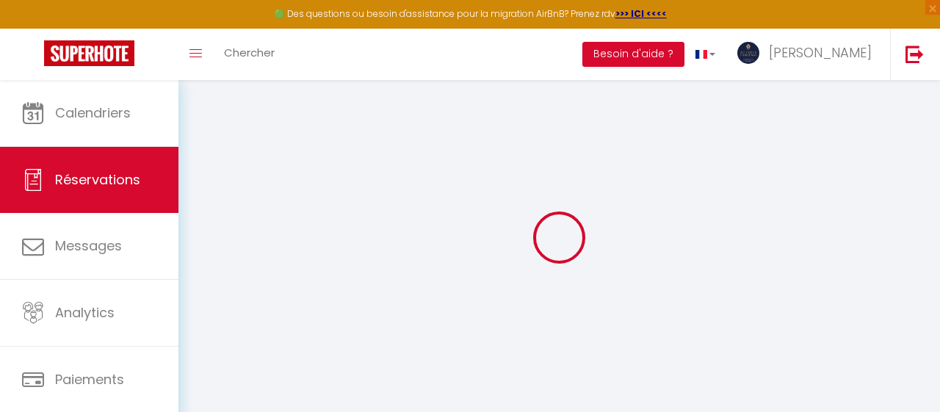
scroll to position [80, 0]
select select "service charge"
select select "cleaning"
select select "other"
select select "taxes"
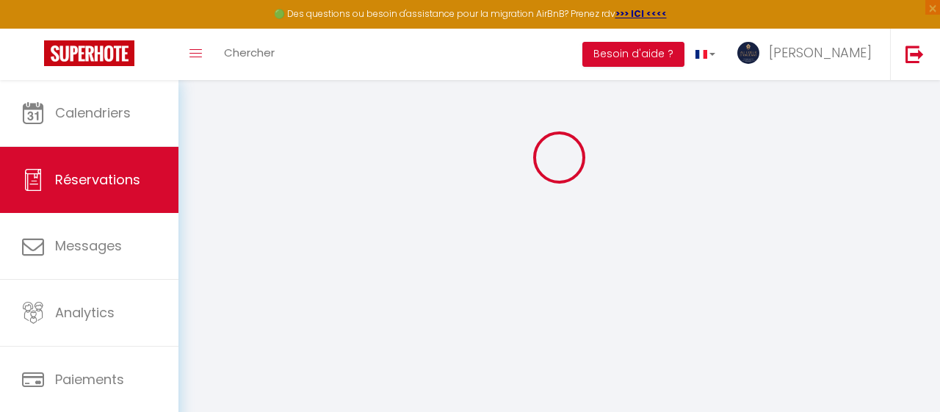
select select
checkbox input "false"
select select
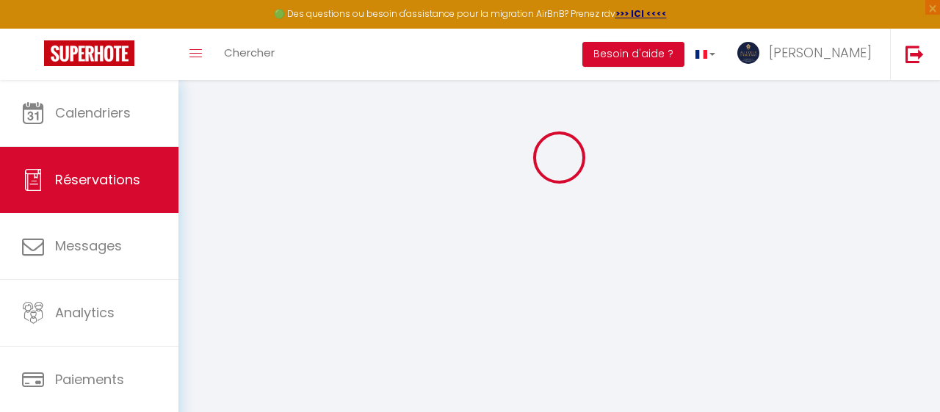
checkbox input "false"
select select
checkbox input "false"
type textarea "** THIS RESERVATION HAS BEEN PRE-PAID ** BOOKING NOTE : Payment charge is EUR 8…"
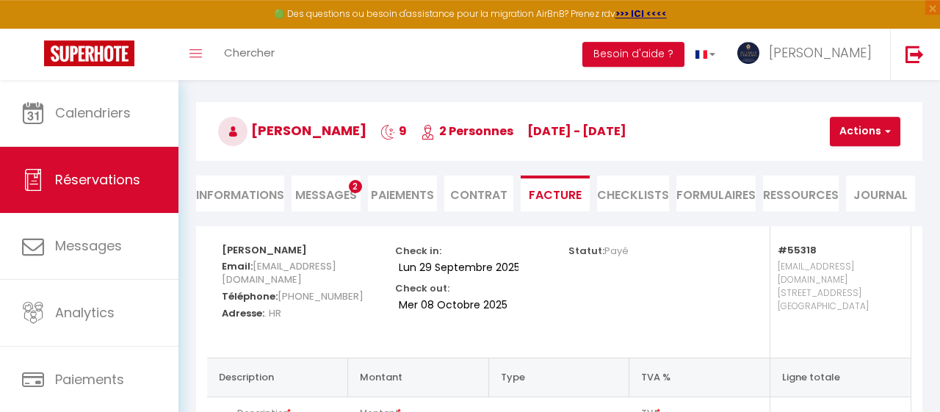
scroll to position [41, 0]
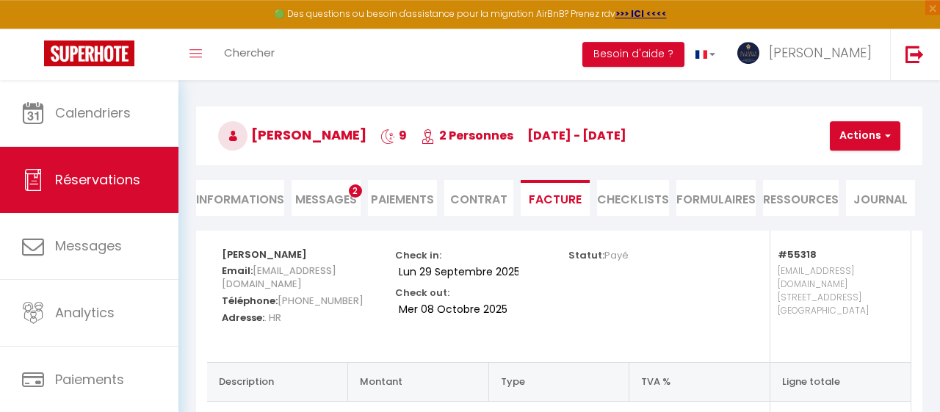
click at [322, 195] on span "Messages" at bounding box center [326, 199] width 62 height 17
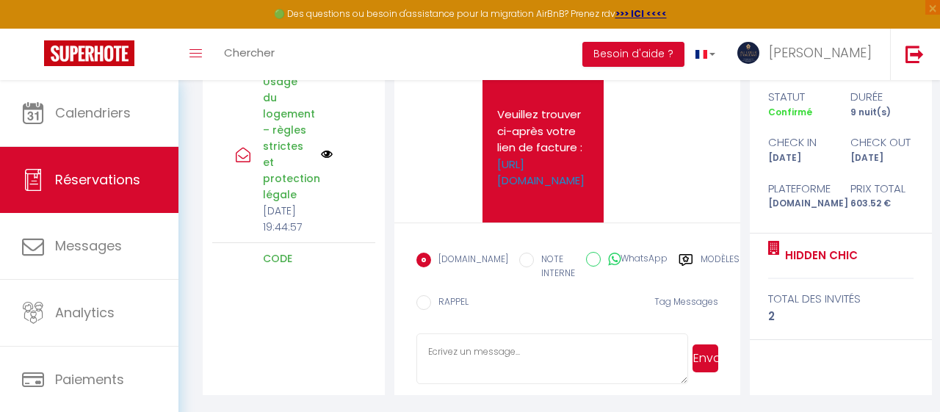
scroll to position [13821, 0]
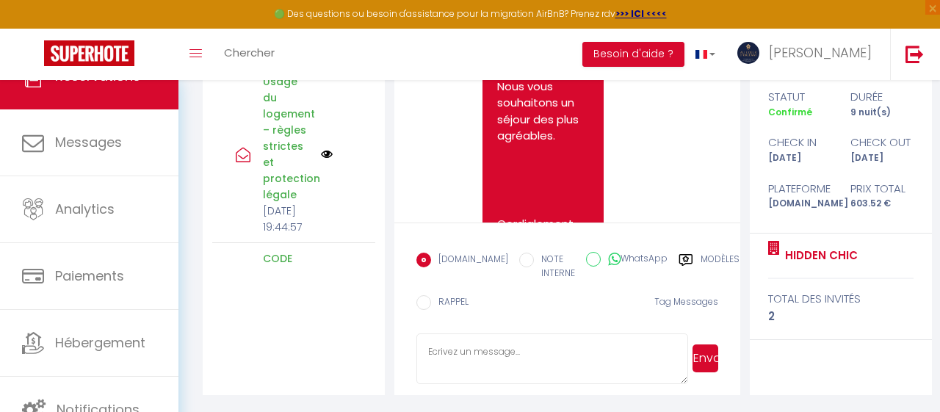
scroll to position [104, 0]
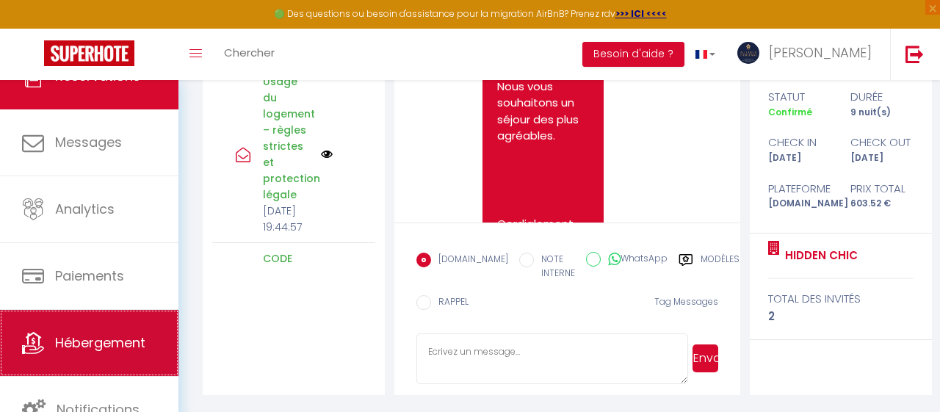
click at [122, 340] on span "Hébergement" at bounding box center [100, 343] width 90 height 18
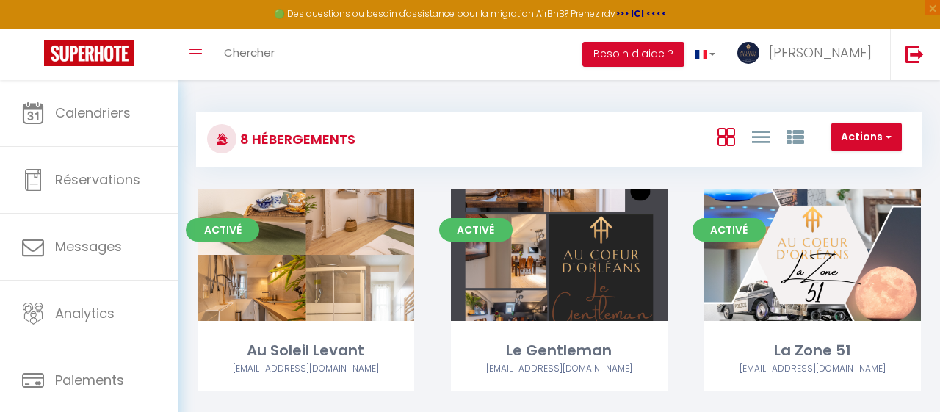
scroll to position [307, 0]
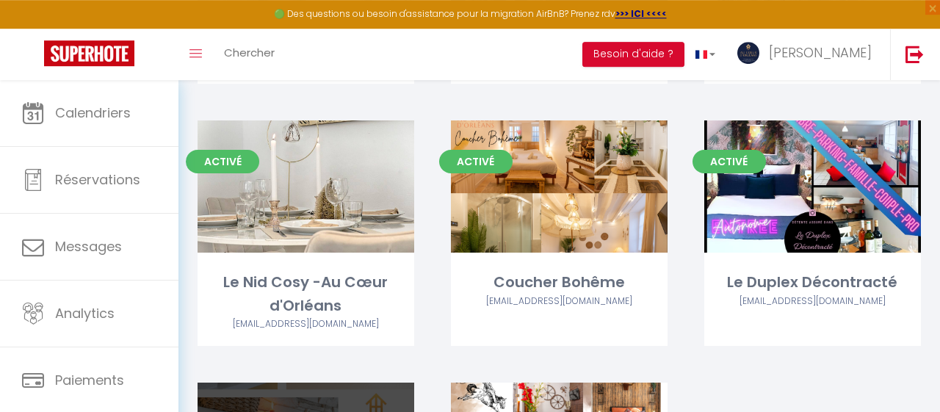
select select "3"
select select "2"
select select "1"
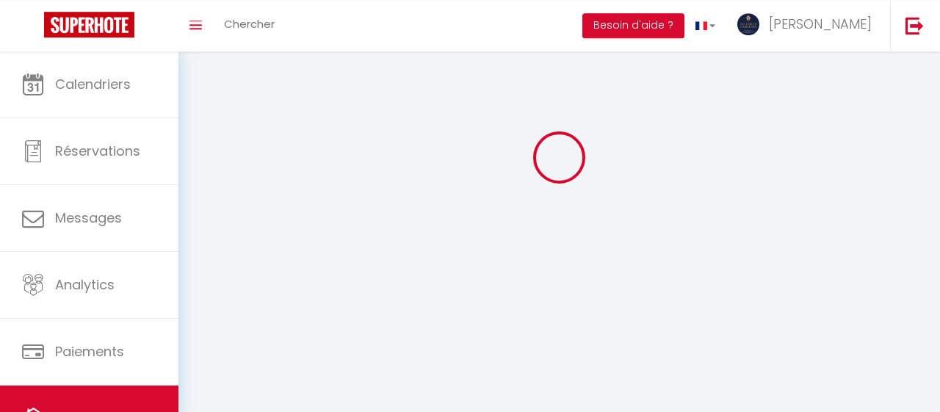
select select
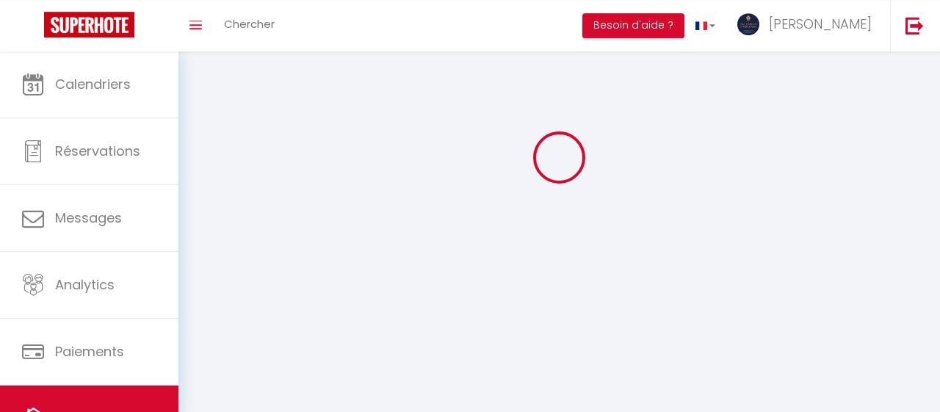
select select
checkbox input "false"
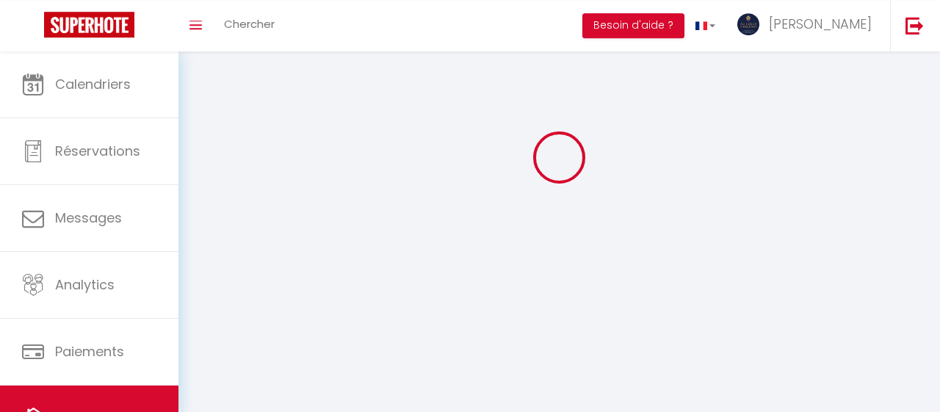
checkbox input "false"
select select
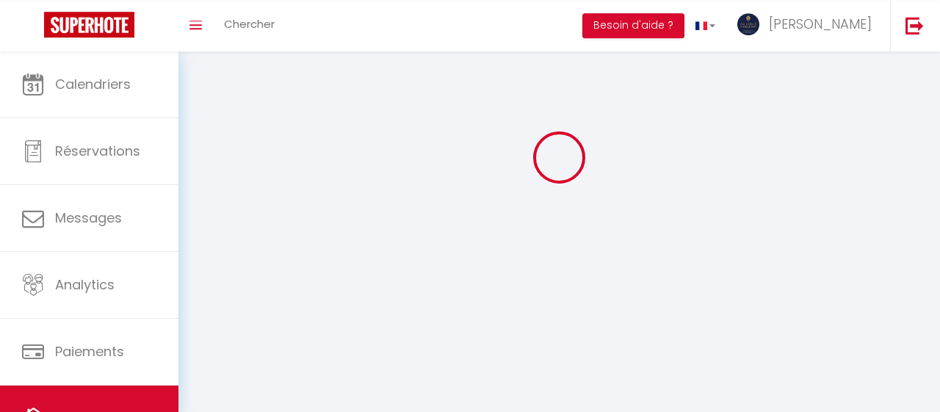
select select
checkbox input "false"
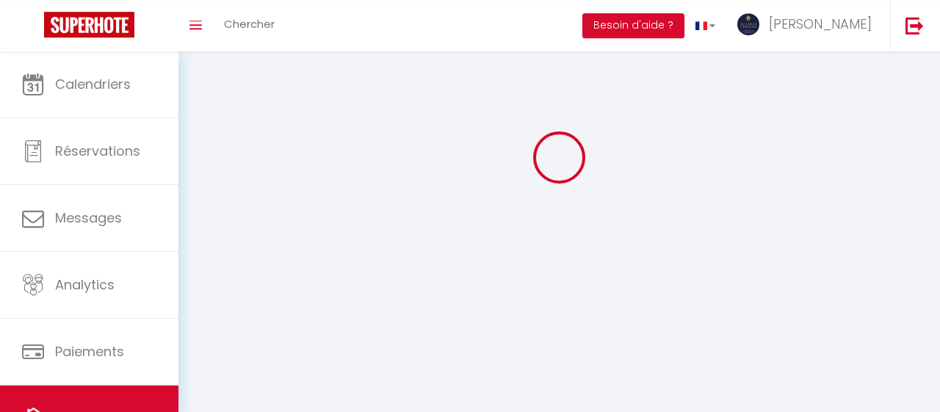
checkbox input "false"
select select
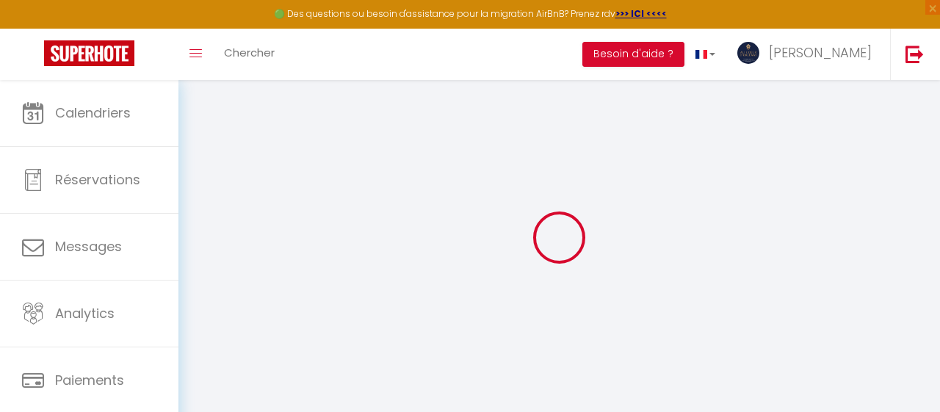
select select "1"
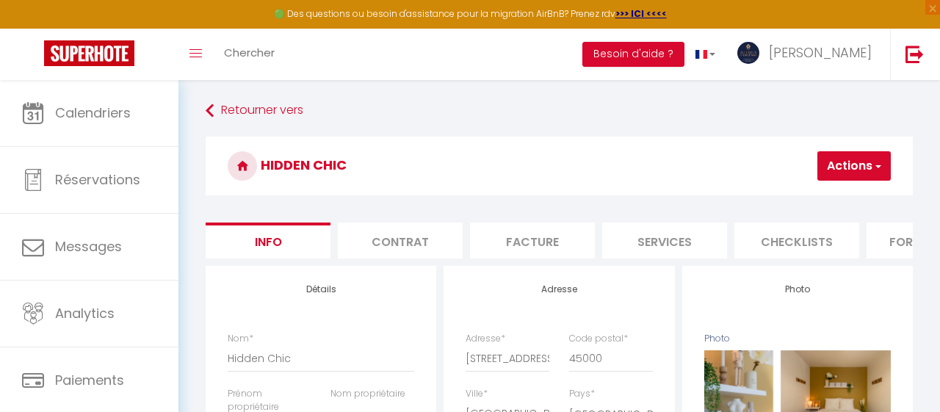
checkbox input "false"
click at [552, 240] on li "Facture" at bounding box center [532, 241] width 125 height 36
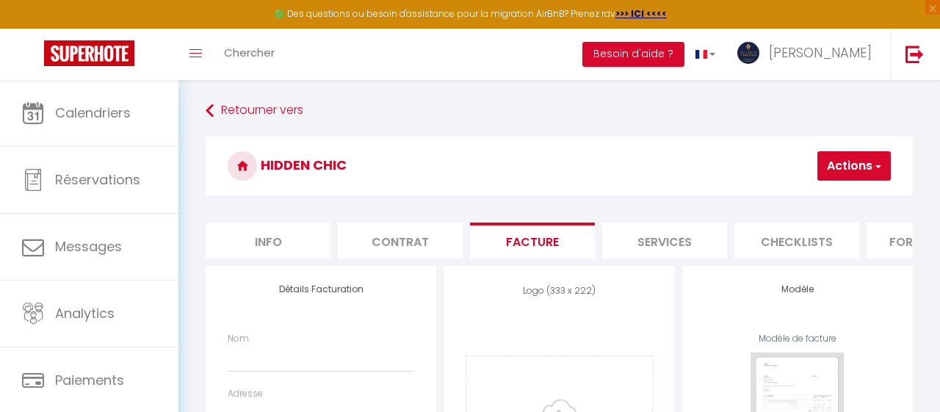
drag, startPoint x: 931, startPoint y: 112, endPoint x: 940, endPoint y: 287, distance: 175.1
click at [940, 287] on html "🟢 Des questions ou besoin d'assistance pour la migration AirBnB? Prenez rdv >>>…" at bounding box center [470, 206] width 940 height 412
click at [278, 240] on li "Info" at bounding box center [268, 241] width 125 height 36
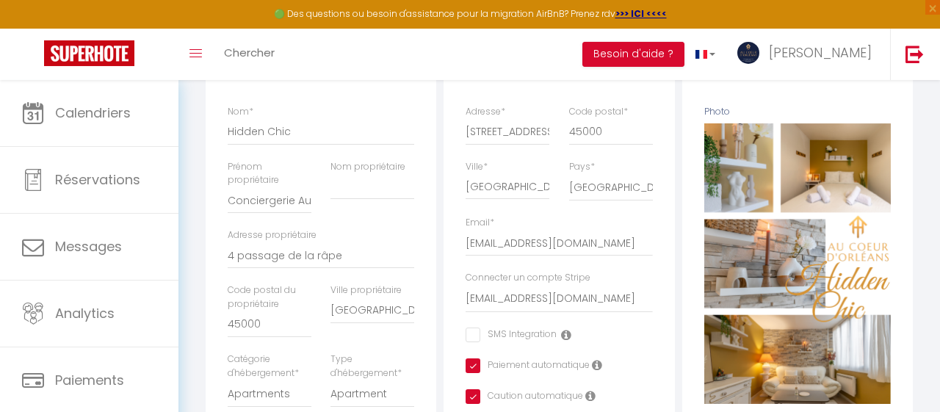
scroll to position [250, 0]
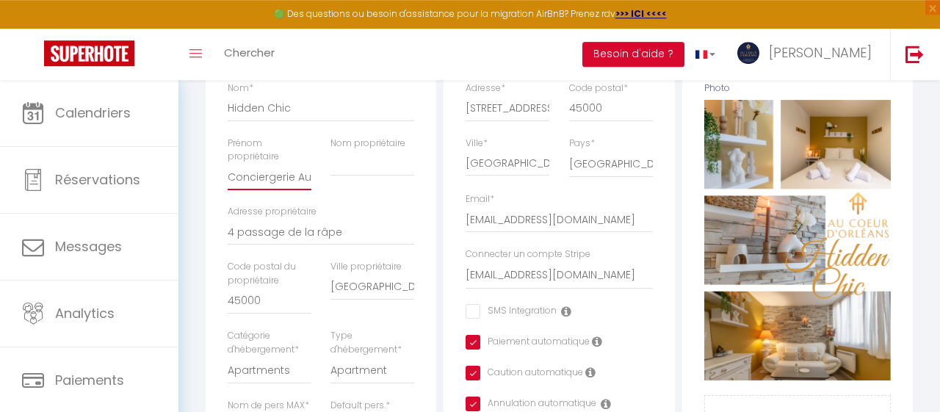
drag, startPoint x: 309, startPoint y: 178, endPoint x: 255, endPoint y: 181, distance: 54.4
click at [255, 181] on input "Conciergerie Au Coeur d'Orléans" at bounding box center [270, 177] width 84 height 26
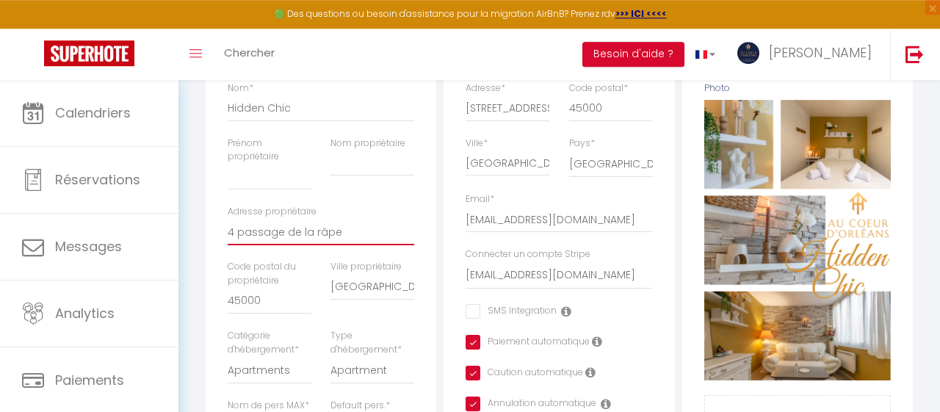
click at [253, 232] on input "4 passage de la râpe" at bounding box center [321, 232] width 187 height 26
click at [365, 289] on input "[GEOGRAPHIC_DATA]" at bounding box center [373, 287] width 84 height 26
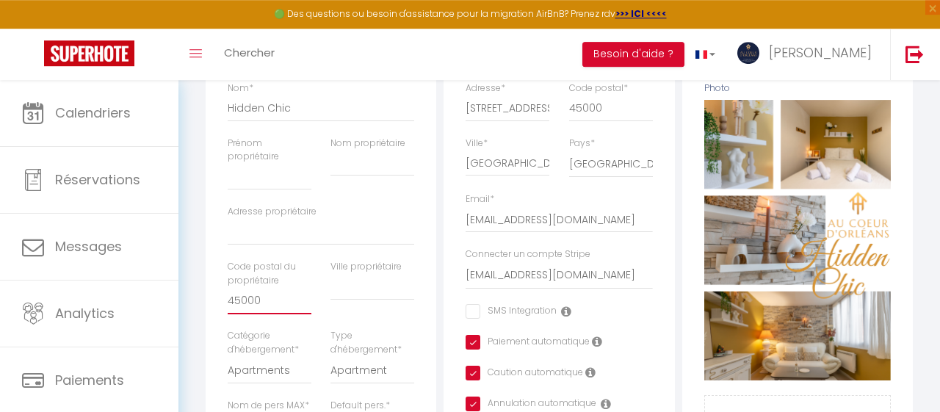
click at [248, 303] on input "45000" at bounding box center [270, 301] width 84 height 26
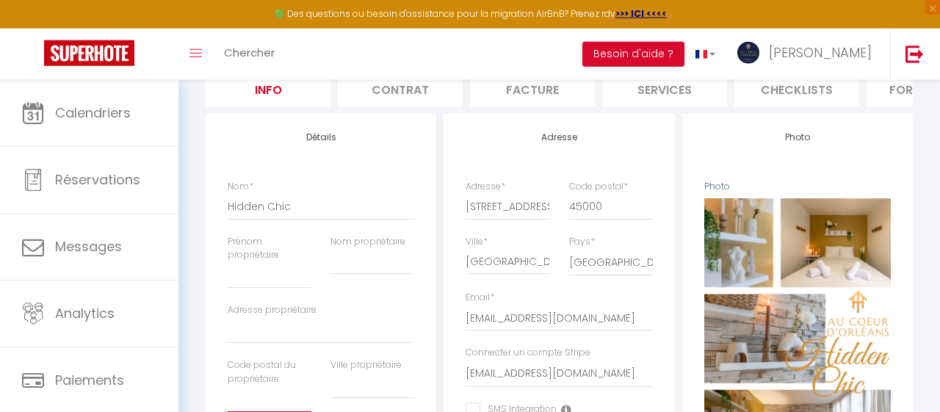
scroll to position [0, 0]
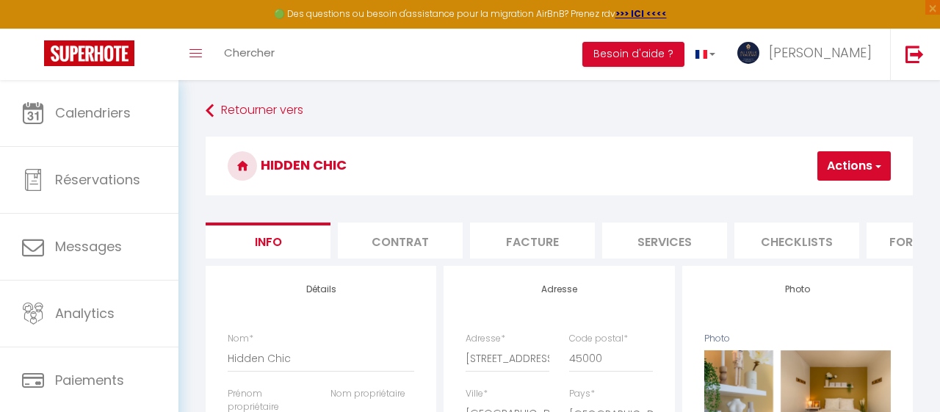
click at [873, 167] on span "button" at bounding box center [878, 166] width 10 height 15
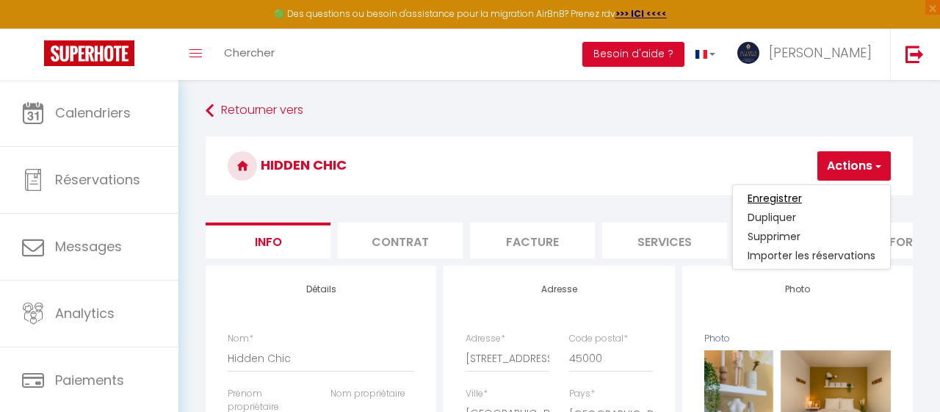
click at [796, 193] on input "Enregistrer" at bounding box center [775, 198] width 54 height 15
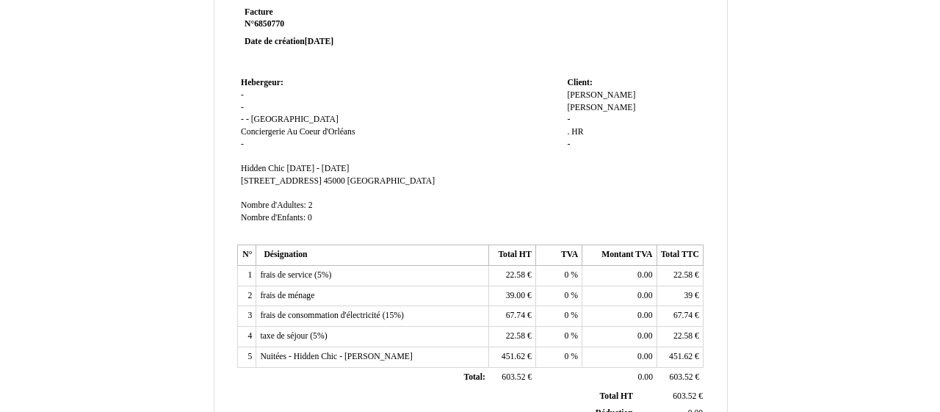
scroll to position [68, 0]
